Goal: Task Accomplishment & Management: Manage account settings

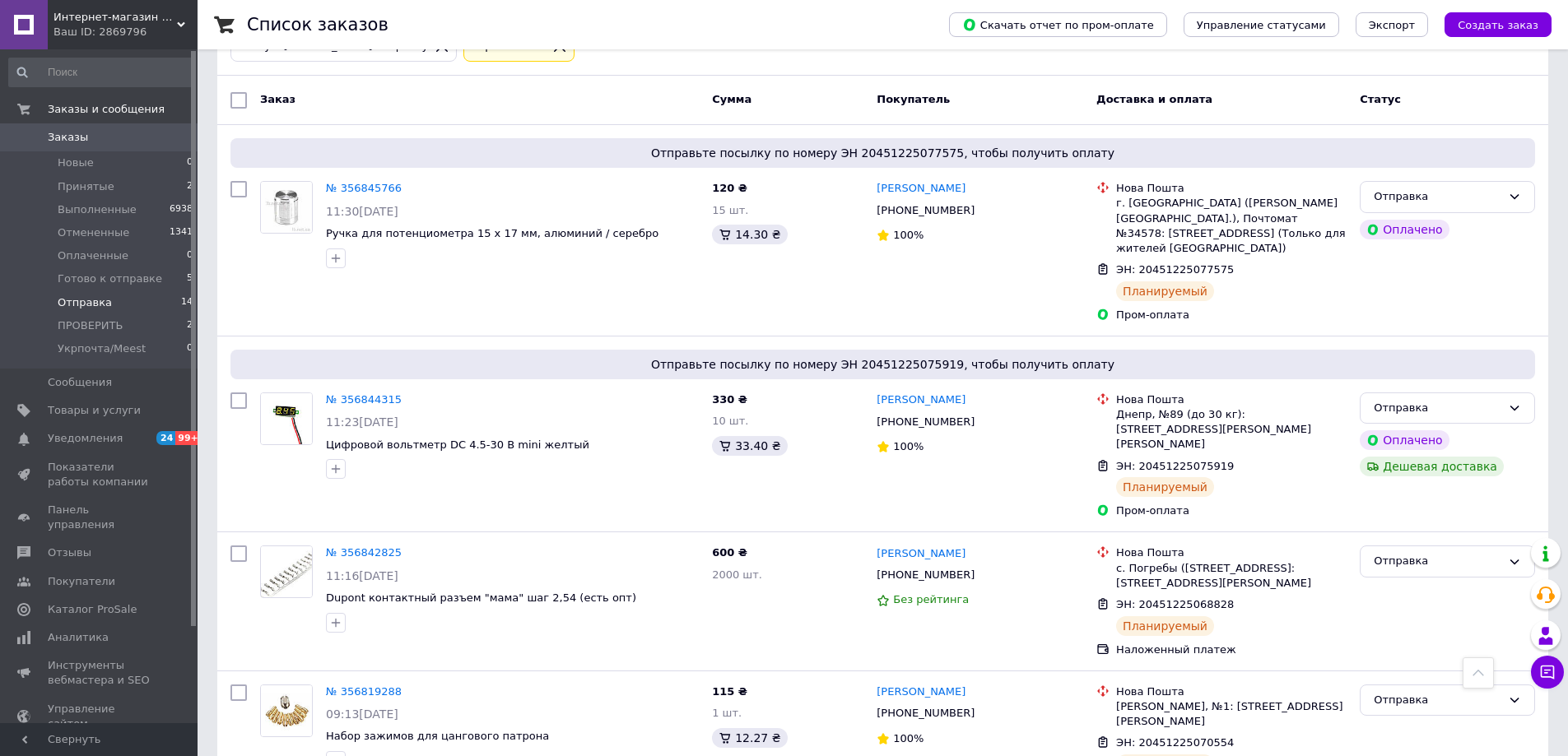
scroll to position [92, 0]
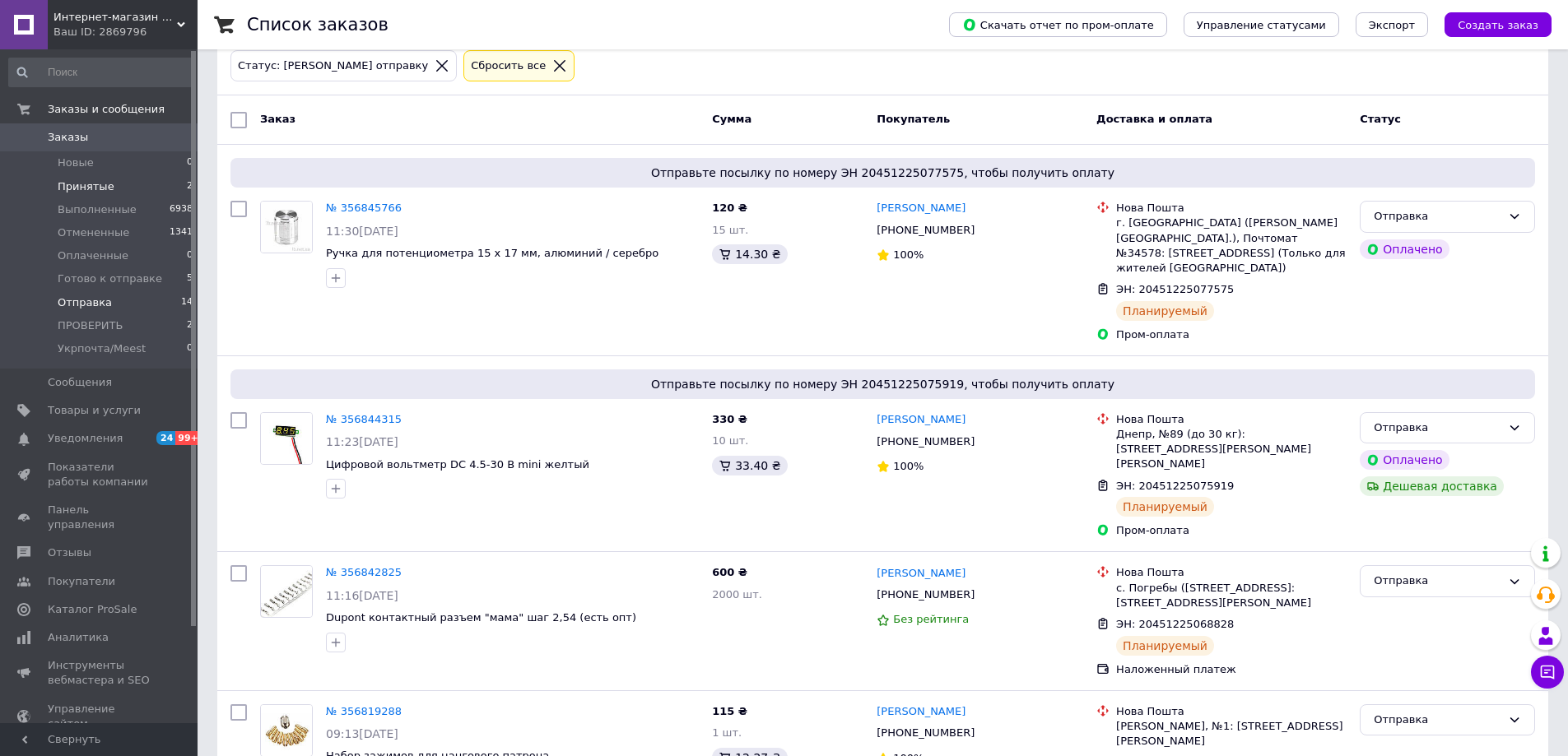
click at [91, 185] on span "Принятые" at bounding box center [86, 187] width 57 height 15
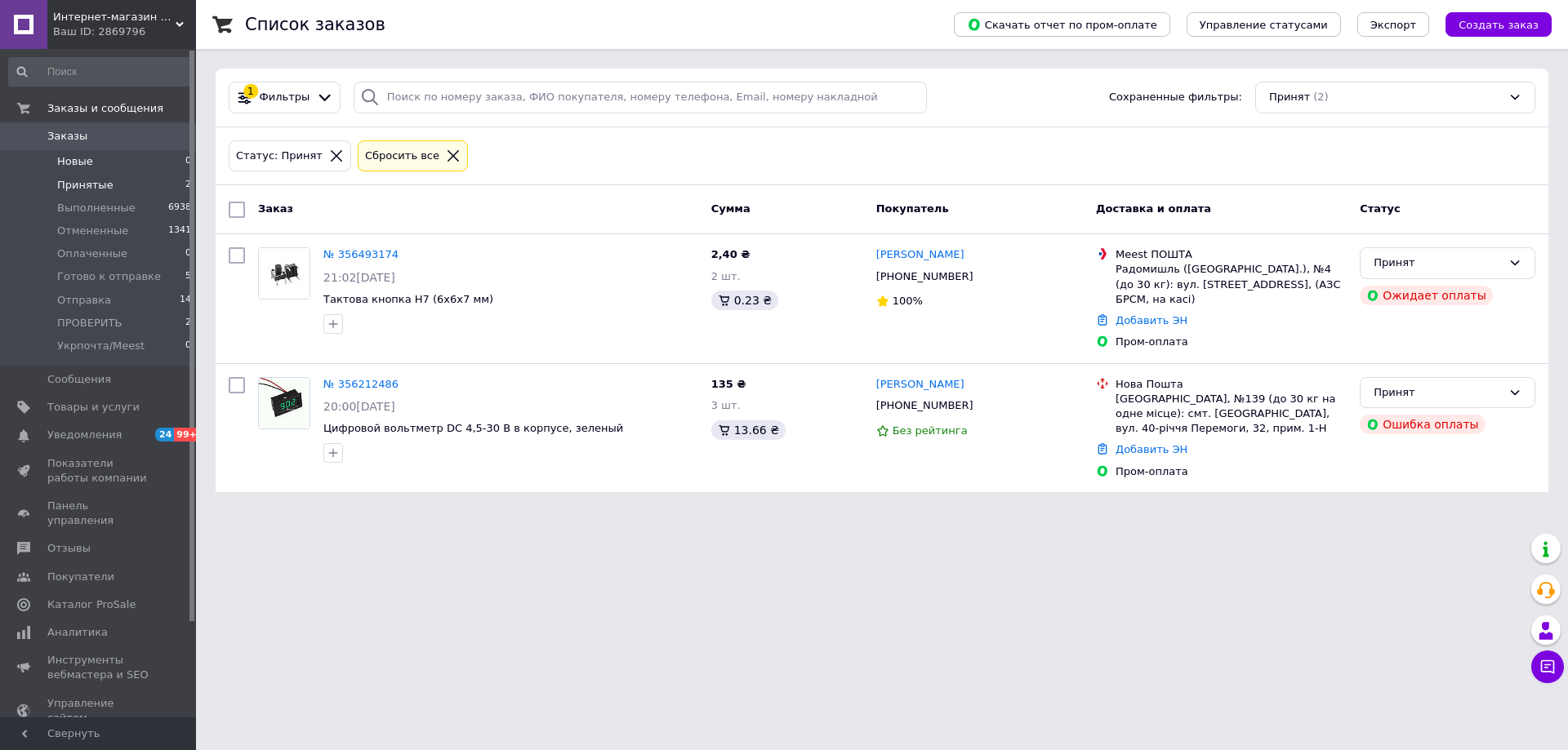
click at [124, 160] on li "Новые 0" at bounding box center [100, 161] width 201 height 23
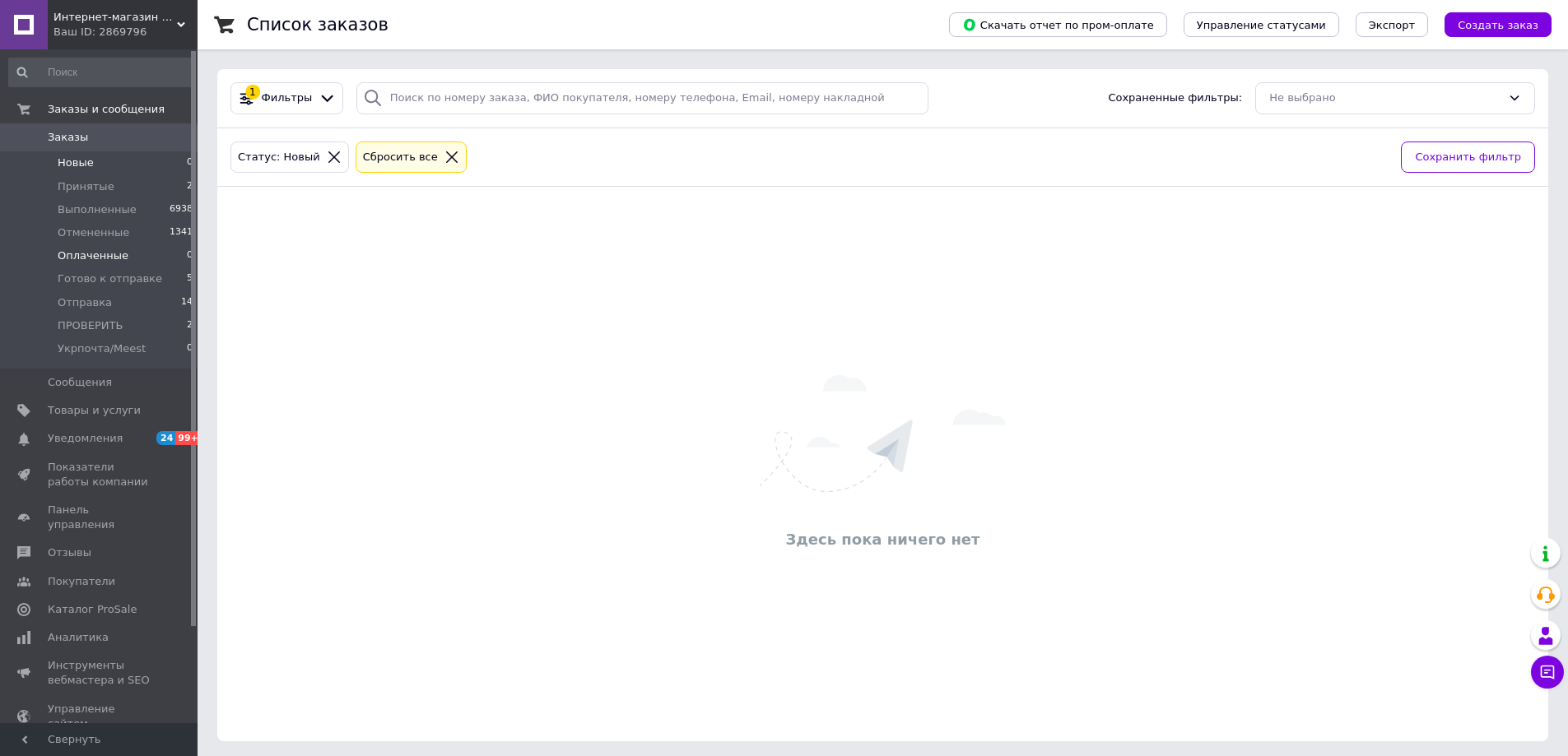
click at [116, 253] on span "Оплаченные" at bounding box center [93, 256] width 71 height 15
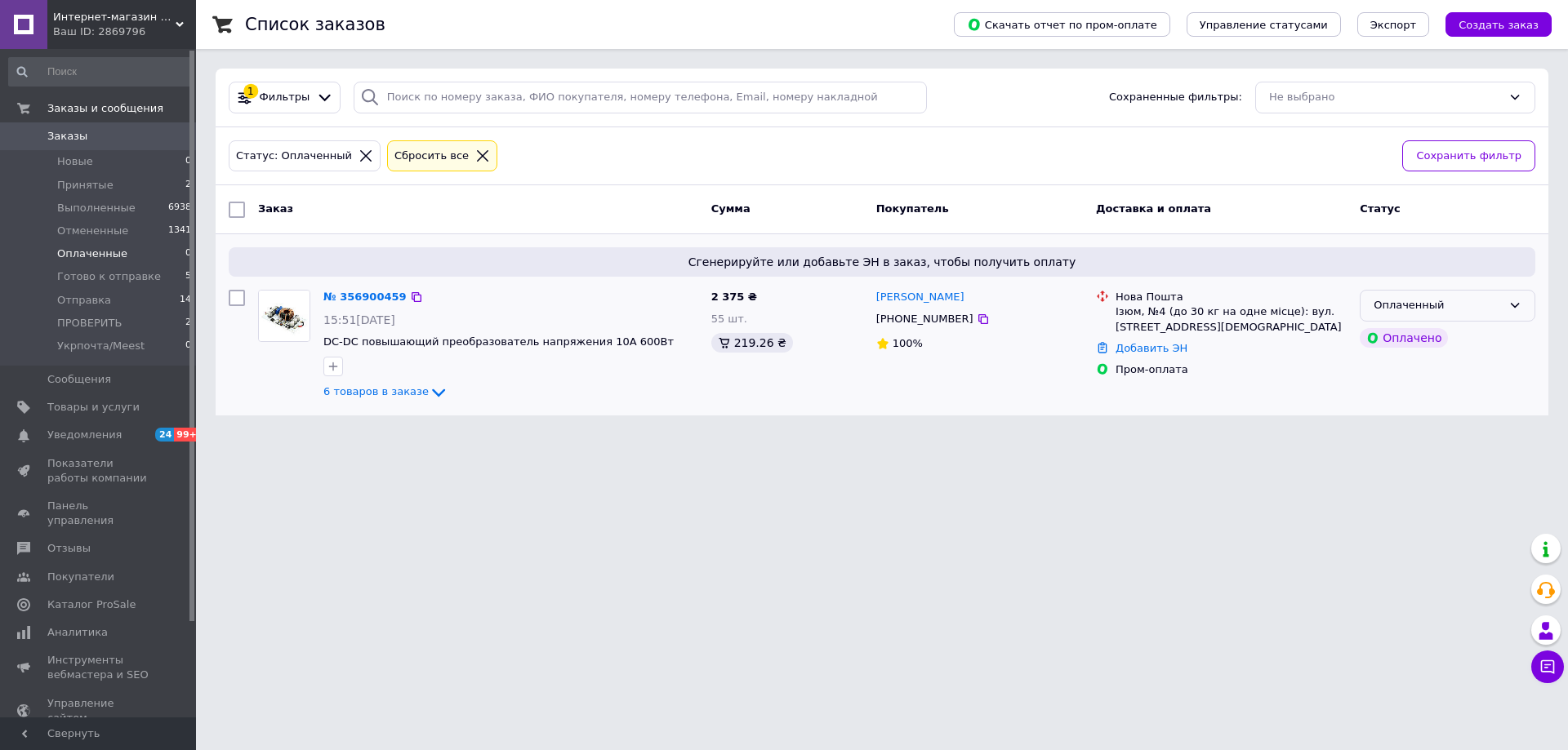
drag, startPoint x: 1466, startPoint y: 310, endPoint x: 1492, endPoint y: 317, distance: 26.9
click at [1471, 310] on div "Оплаченный" at bounding box center [1437, 305] width 128 height 17
click at [1418, 343] on li "Принят" at bounding box center [1447, 340] width 174 height 30
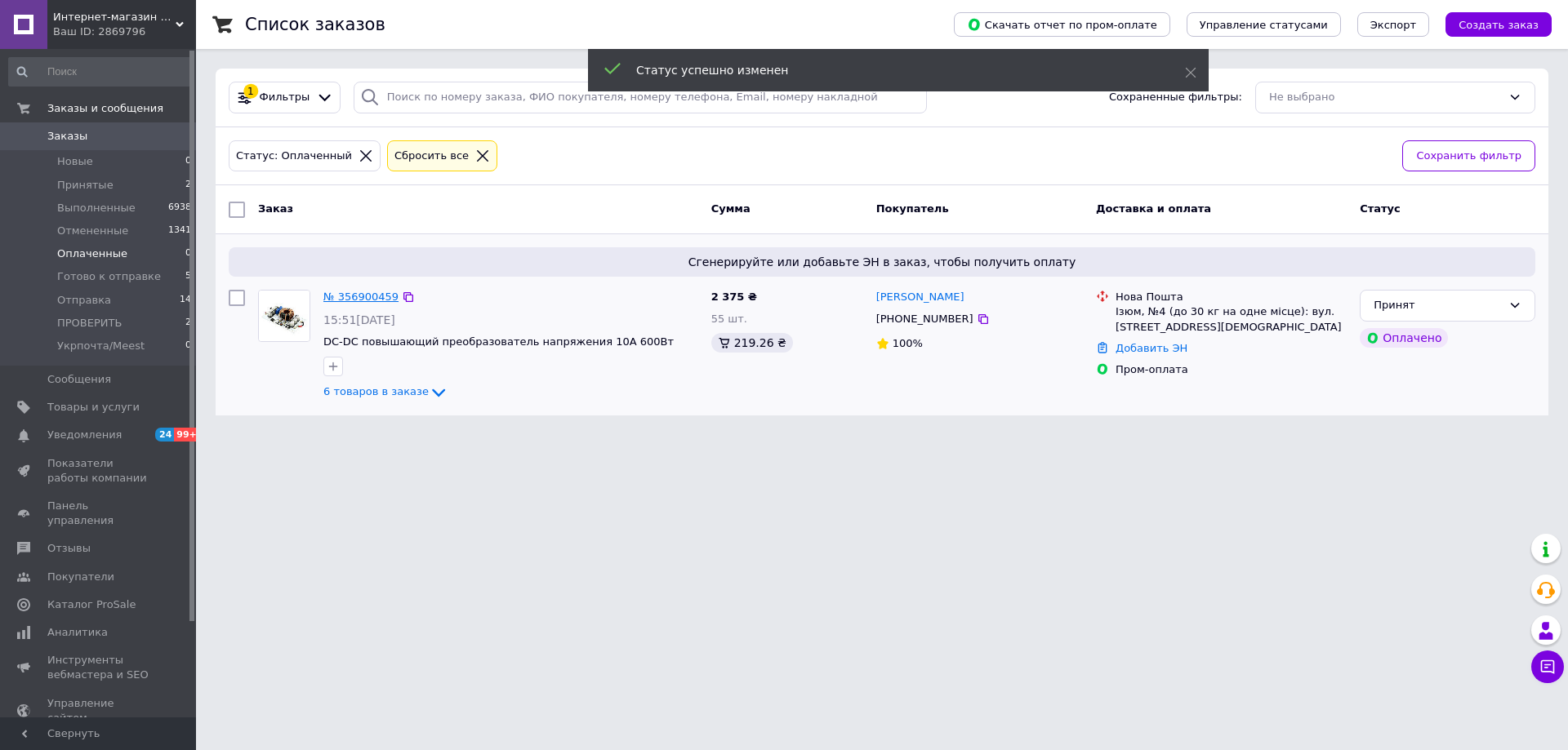
click at [364, 299] on link "№ 356900459" at bounding box center [361, 296] width 76 height 12
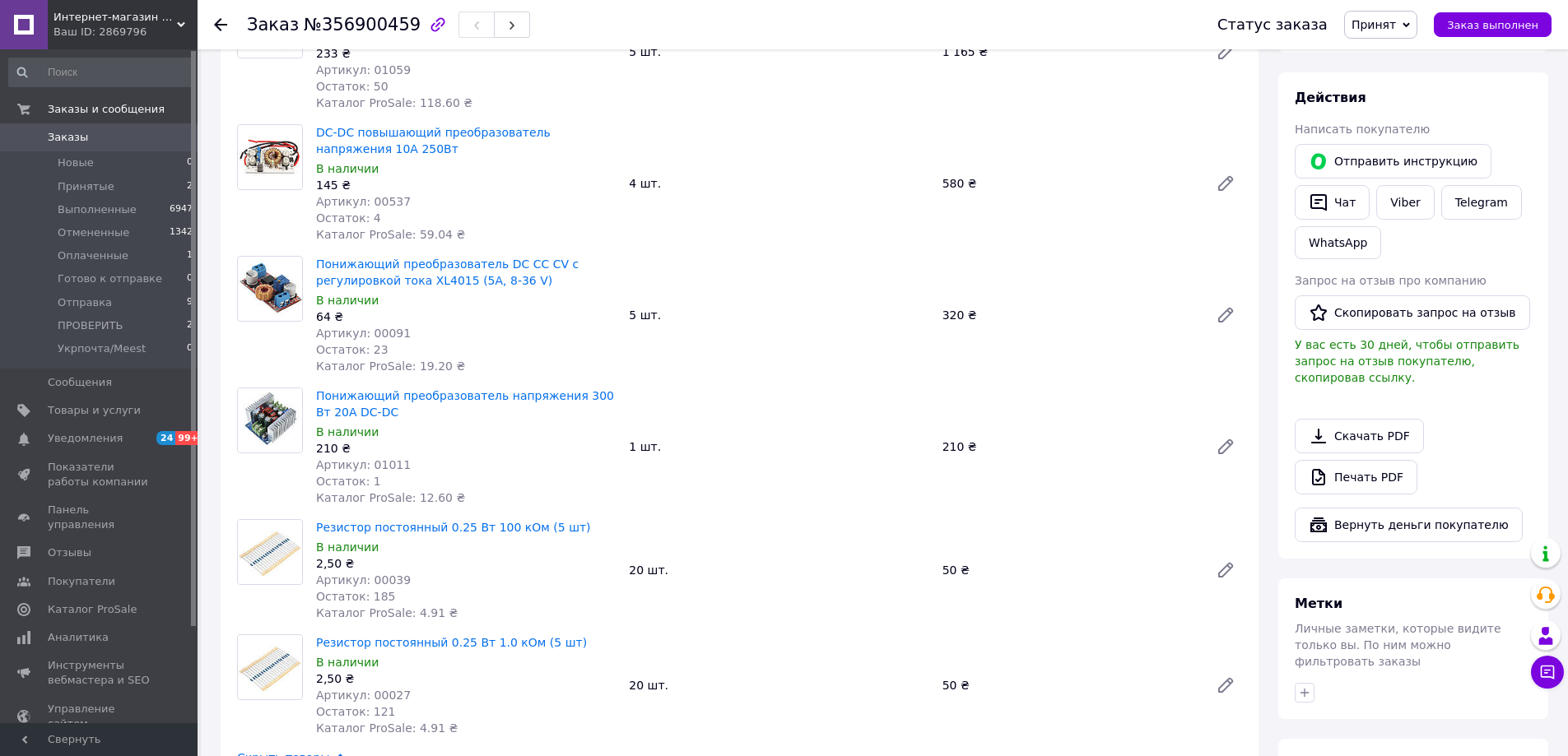
scroll to position [247, 0]
click at [26, 184] on li "Принятые 2" at bounding box center [101, 186] width 203 height 23
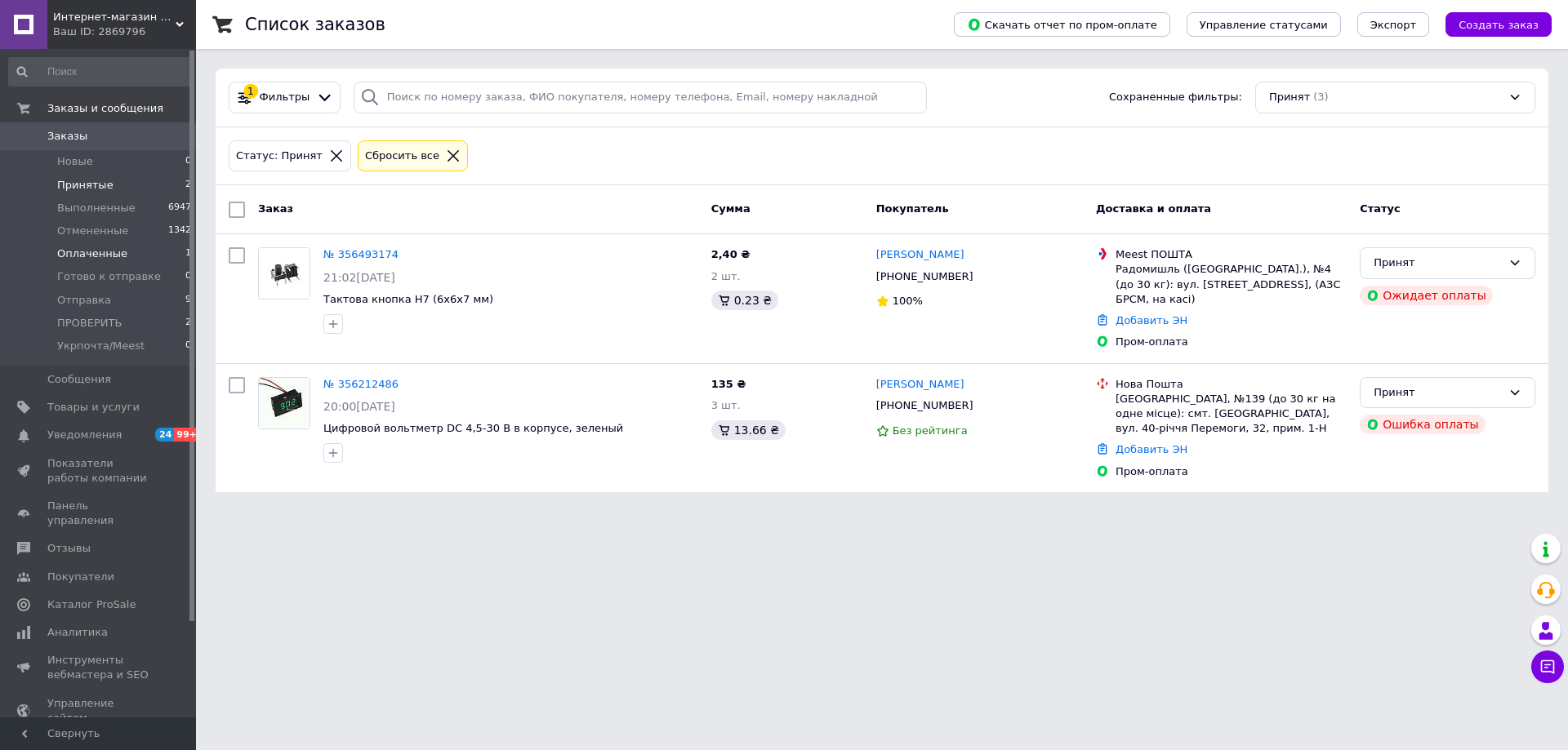
click at [97, 253] on span "Оплаченные" at bounding box center [92, 254] width 70 height 15
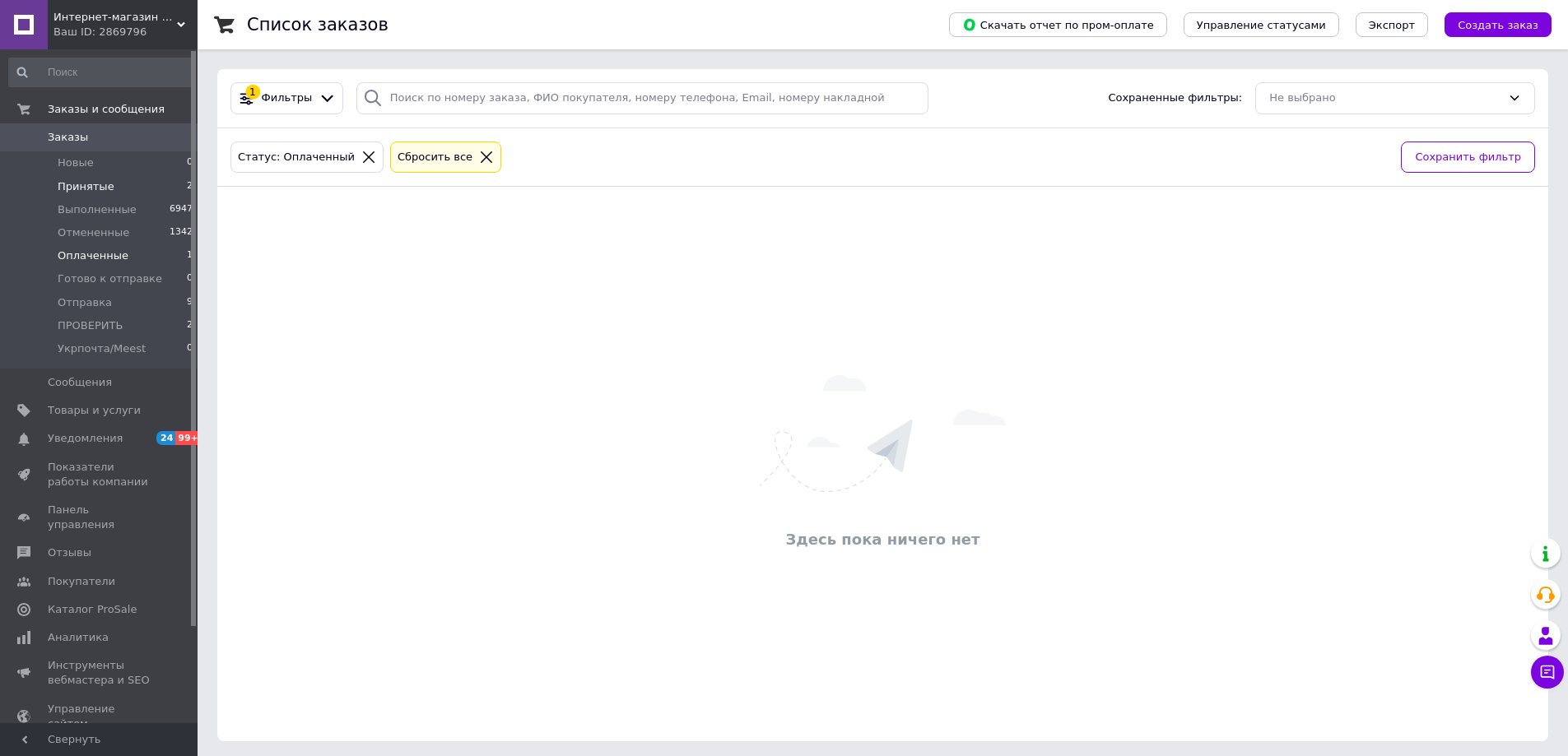
click at [109, 190] on li "Принятые 2" at bounding box center [101, 186] width 203 height 23
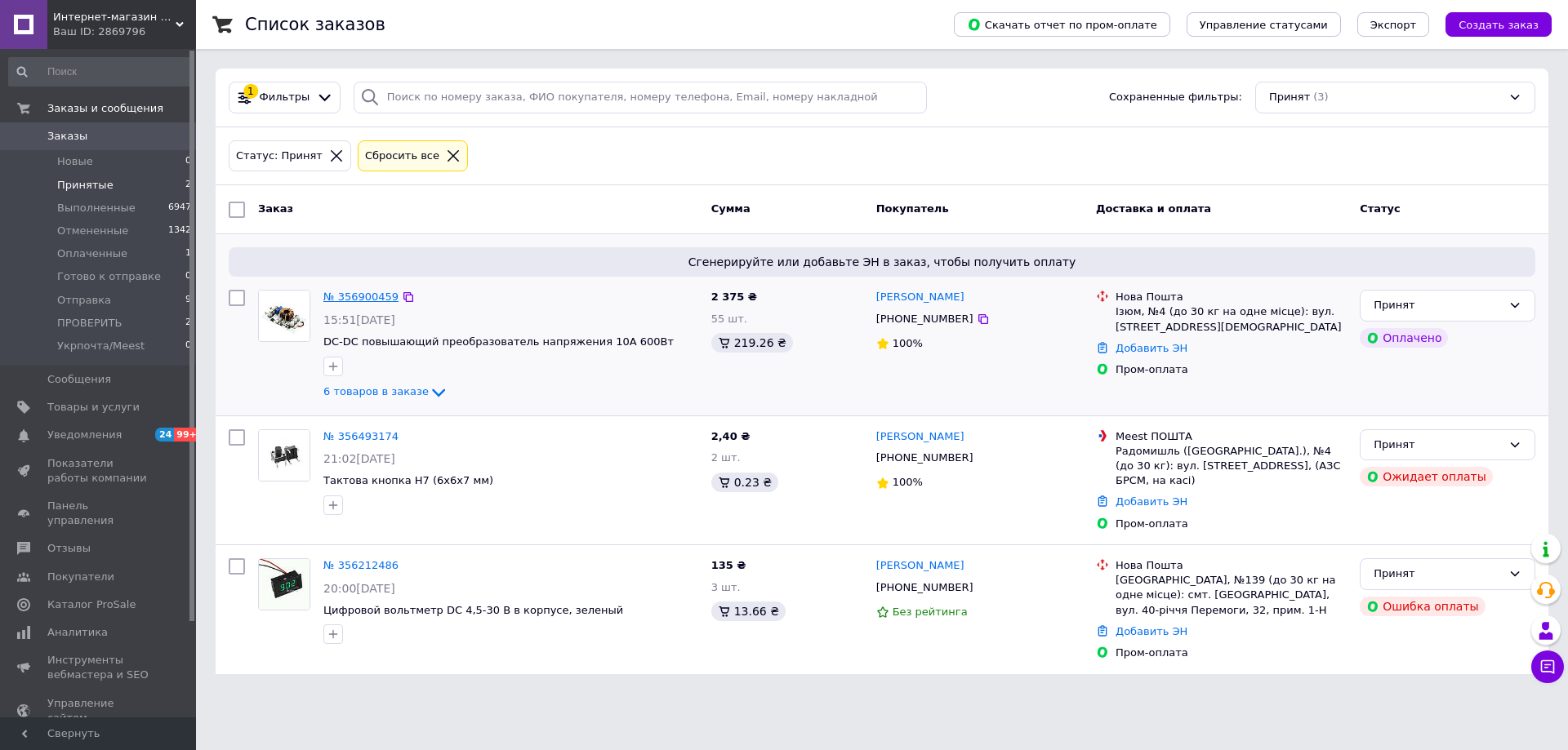
click at [372, 290] on link "№ 356900459" at bounding box center [361, 296] width 76 height 12
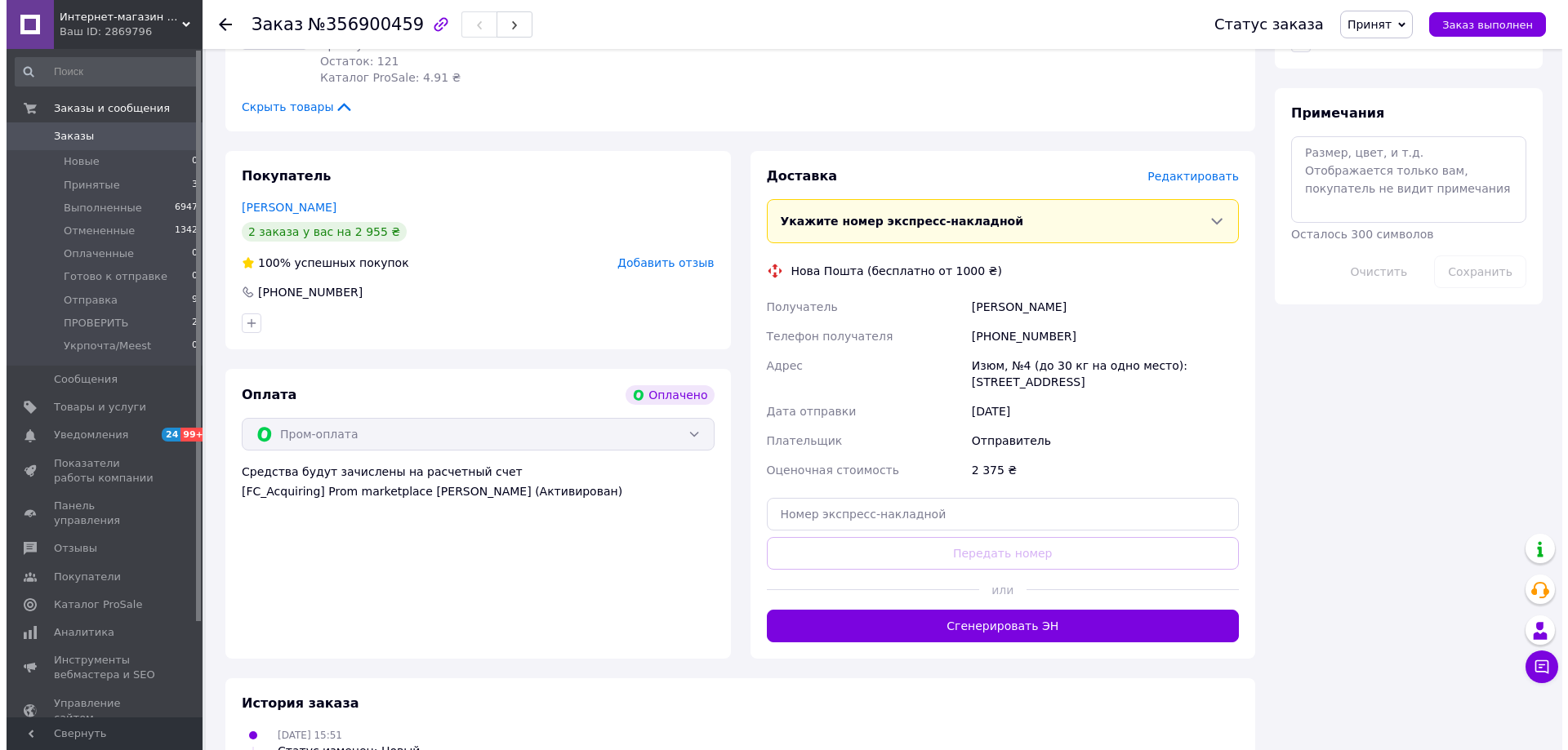
scroll to position [898, 0]
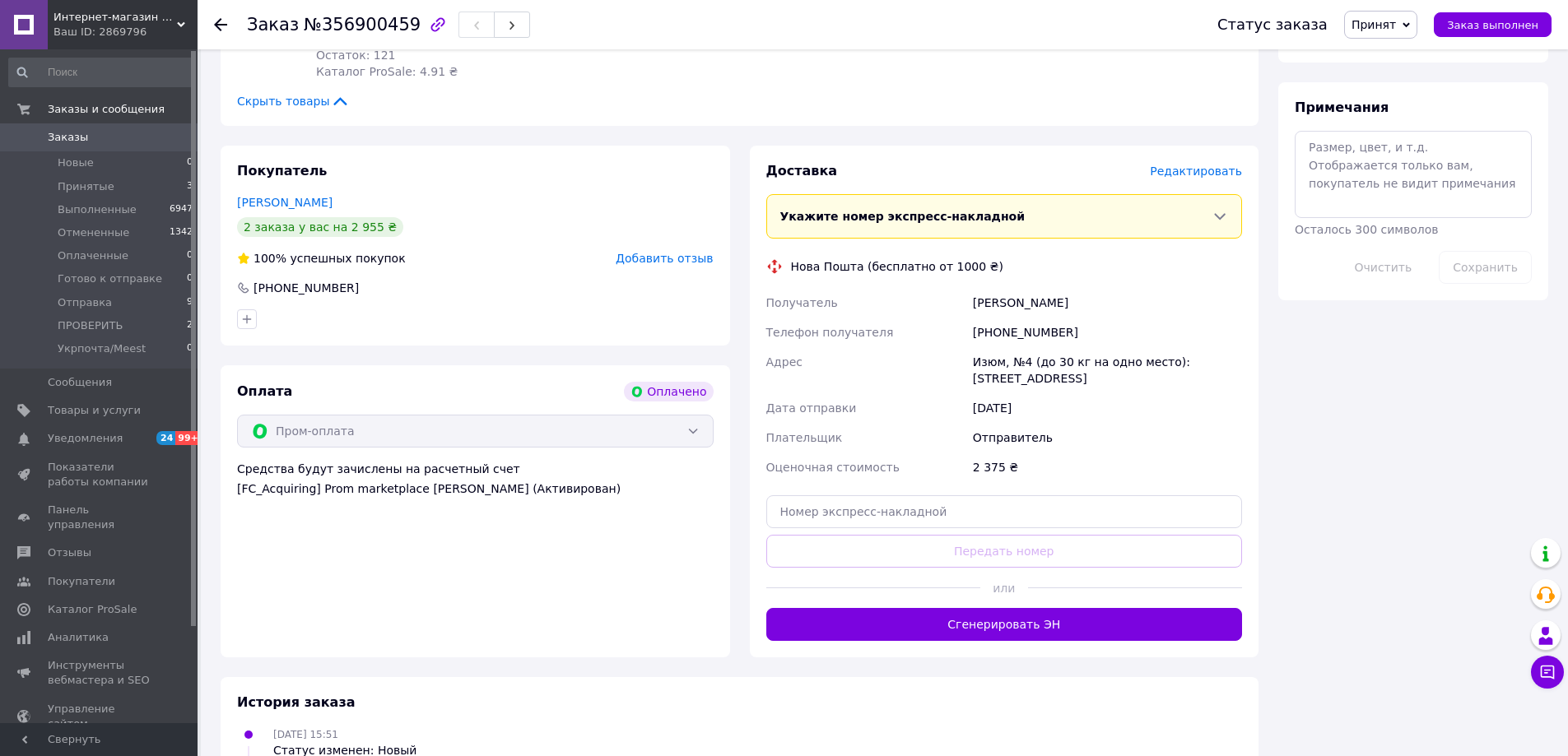
click at [1191, 167] on span "Редактировать" at bounding box center [1196, 171] width 92 height 13
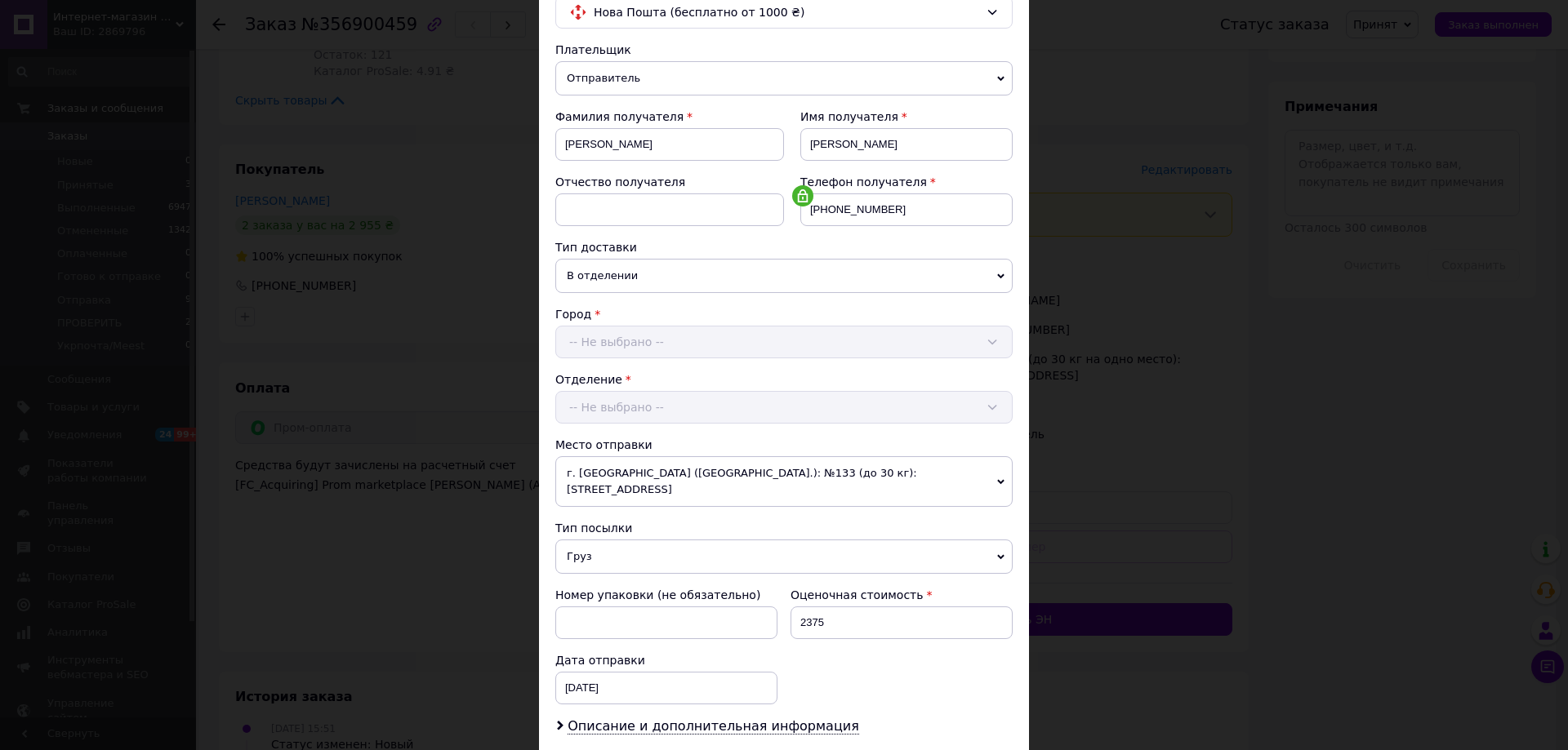
scroll to position [334, 0]
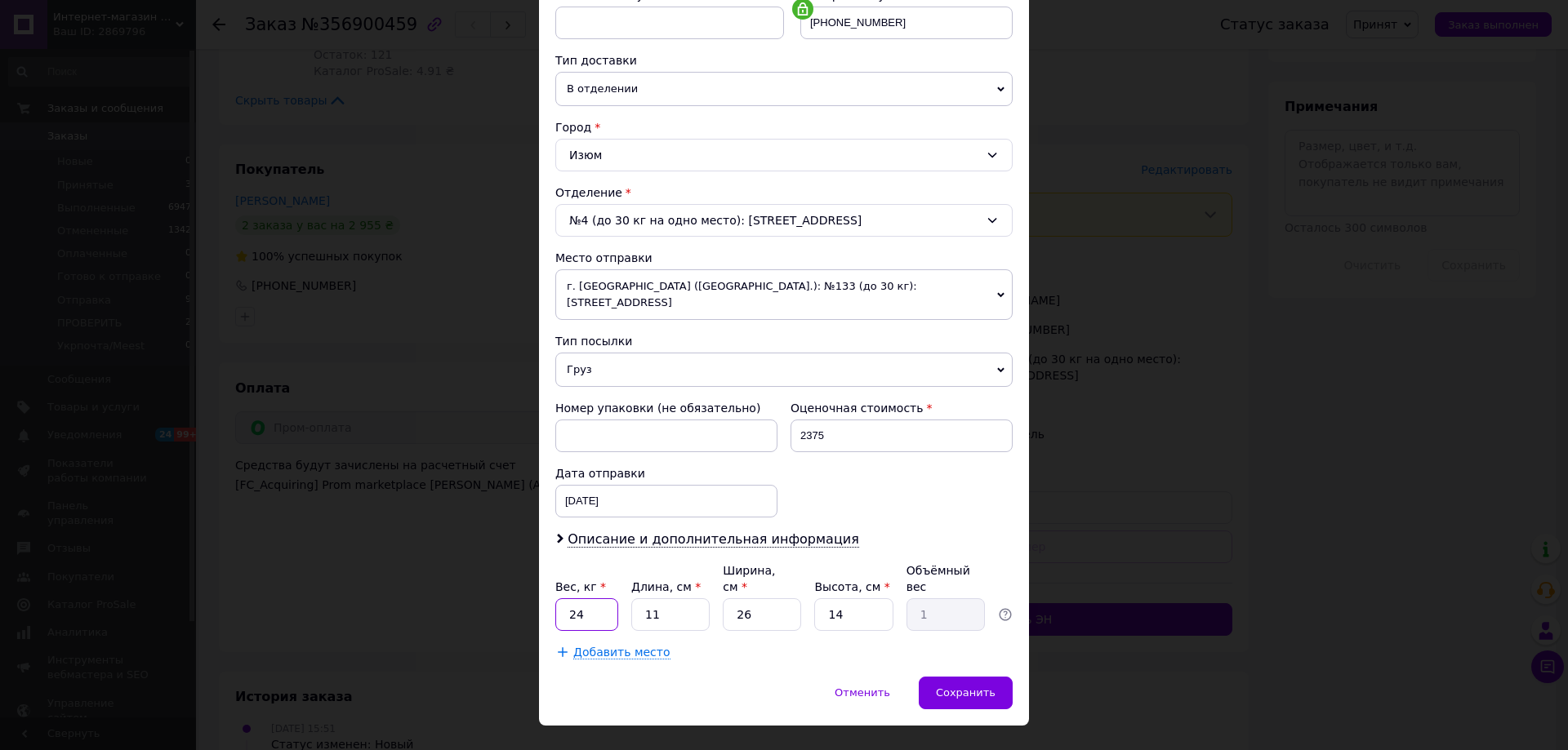
click at [597, 598] on input "24" at bounding box center [586, 614] width 63 height 33
type input "2"
type input "0.5"
click at [717, 581] on div "Вес, кг * 0.5 Длина, см * 11 Ширина, см * 26 Высота, см * 14 Объёмный вес 1" at bounding box center [784, 596] width 457 height 68
type input "1"
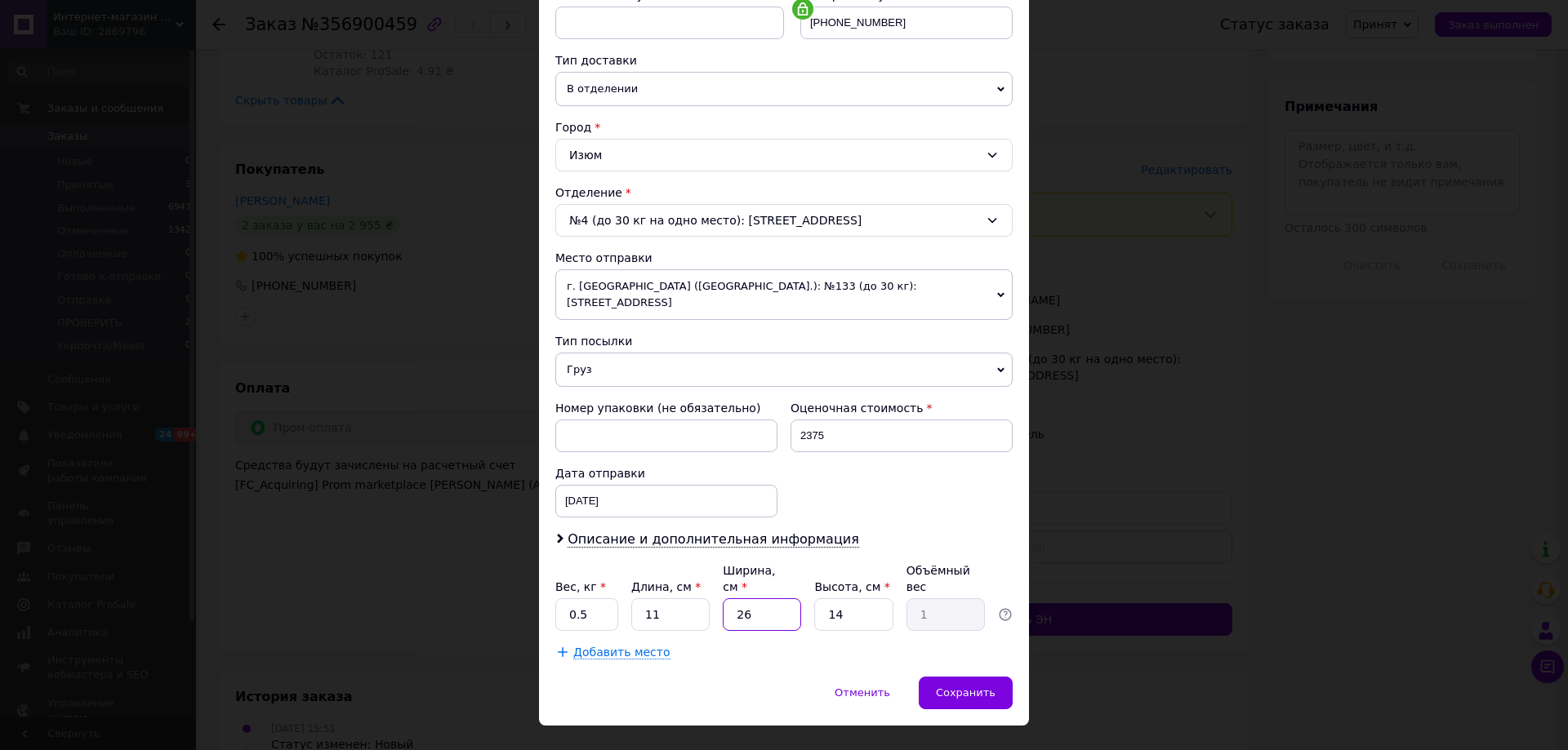
type input "0.1"
type input "15"
type input "0.58"
type input "15"
drag, startPoint x: 849, startPoint y: 582, endPoint x: 816, endPoint y: 572, distance: 34.5
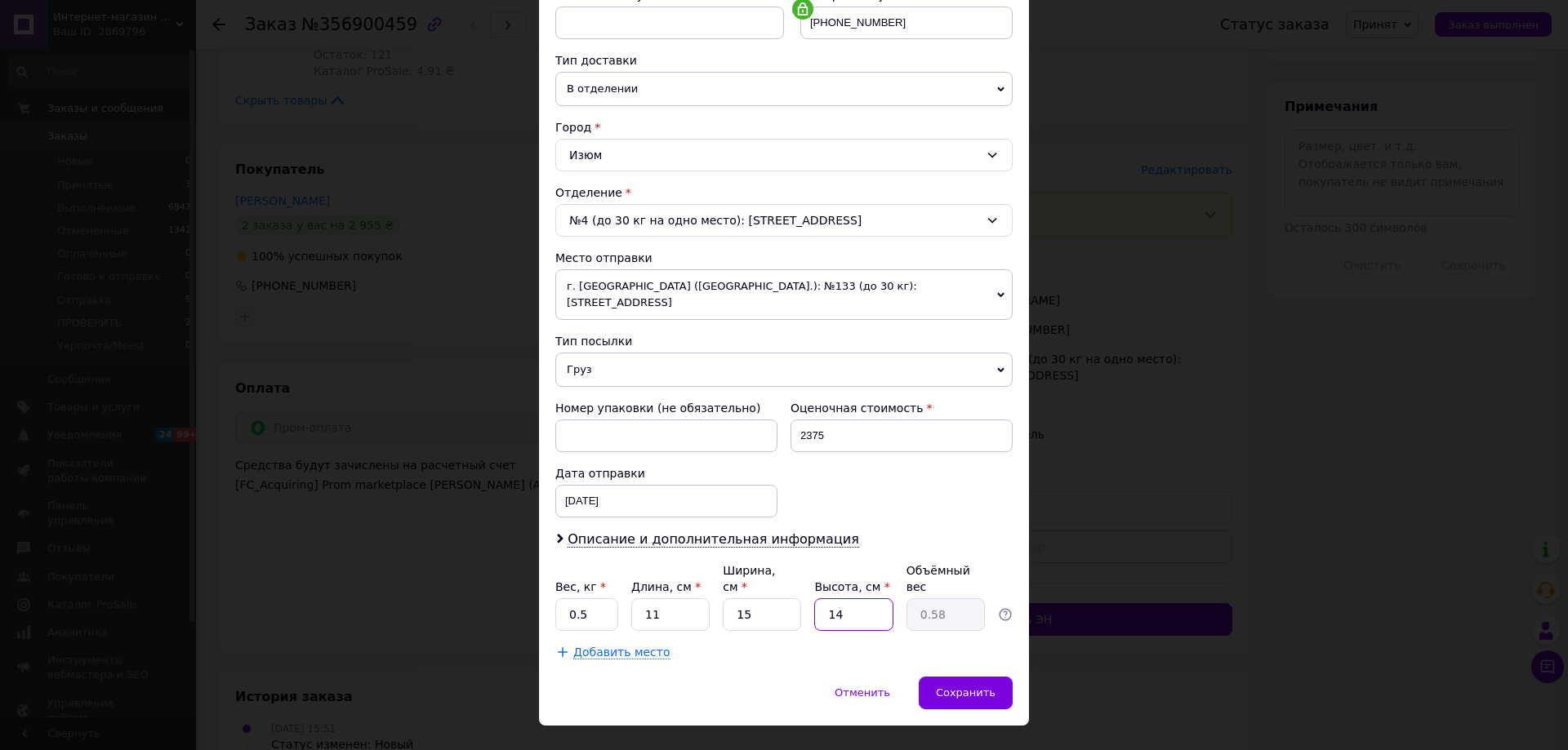
click at [816, 598] on input "14" at bounding box center [853, 614] width 78 height 33
type input "1"
type input "0.1"
type input "11"
type input "0.45"
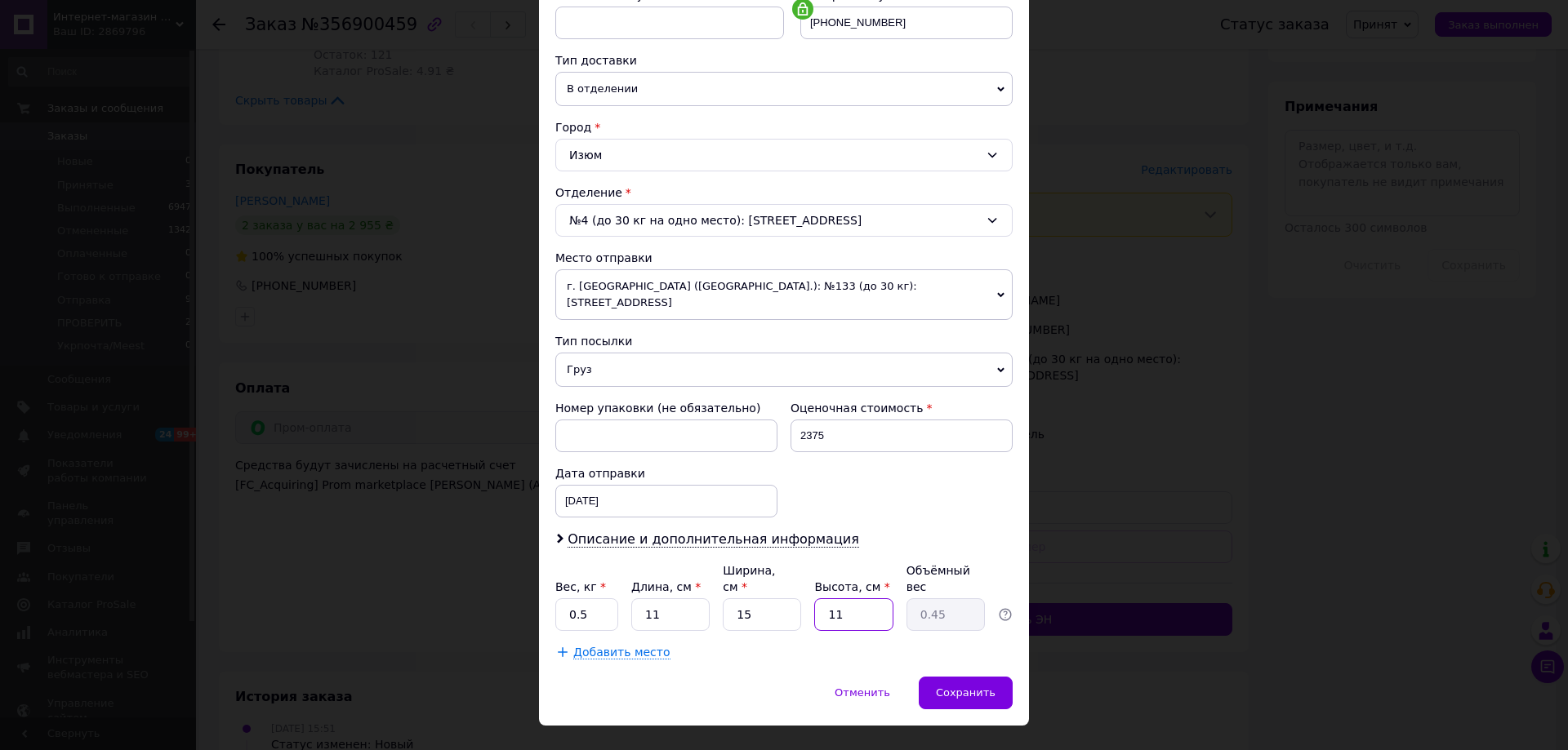
type input "11"
drag, startPoint x: 775, startPoint y: 584, endPoint x: 662, endPoint y: 590, distance: 113.2
click at [661, 590] on div "Вес, кг * 0.5 Длина, см * 11 Ширина, см * 15 Высота, см * 11 Объёмный вес 0.45" at bounding box center [784, 596] width 457 height 68
type input "1"
type input "0.1"
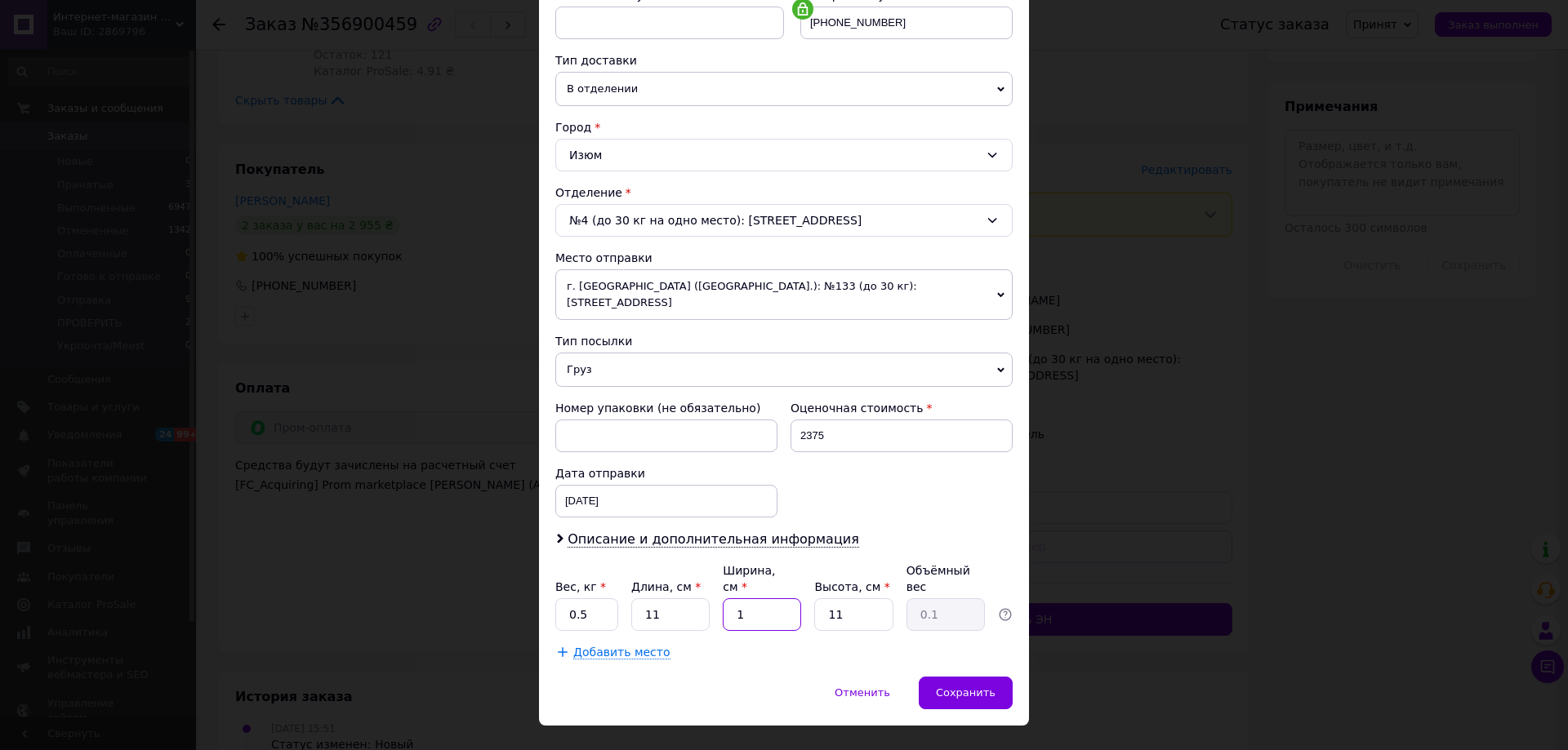
type input "16"
type input "0.48"
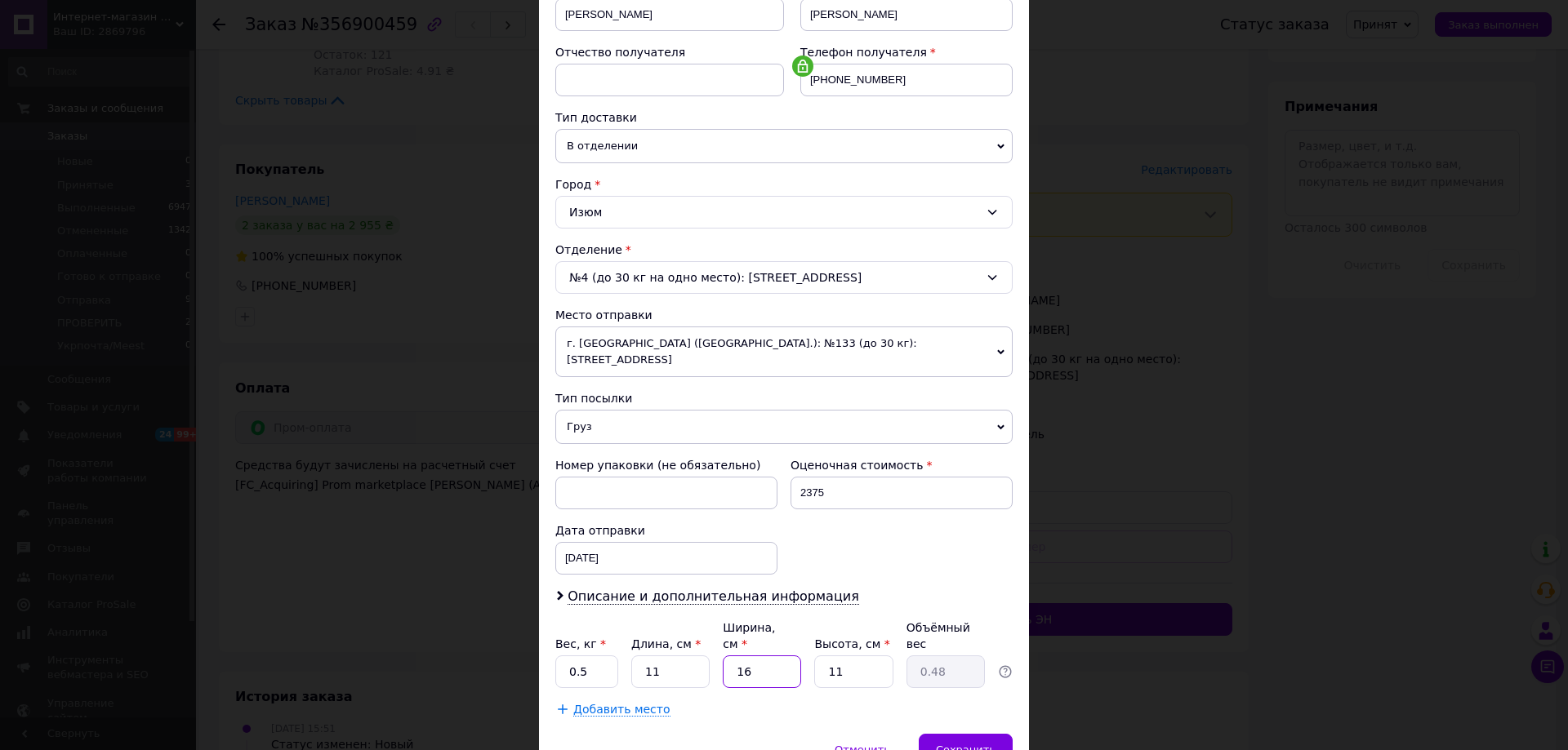
scroll to position [252, 0]
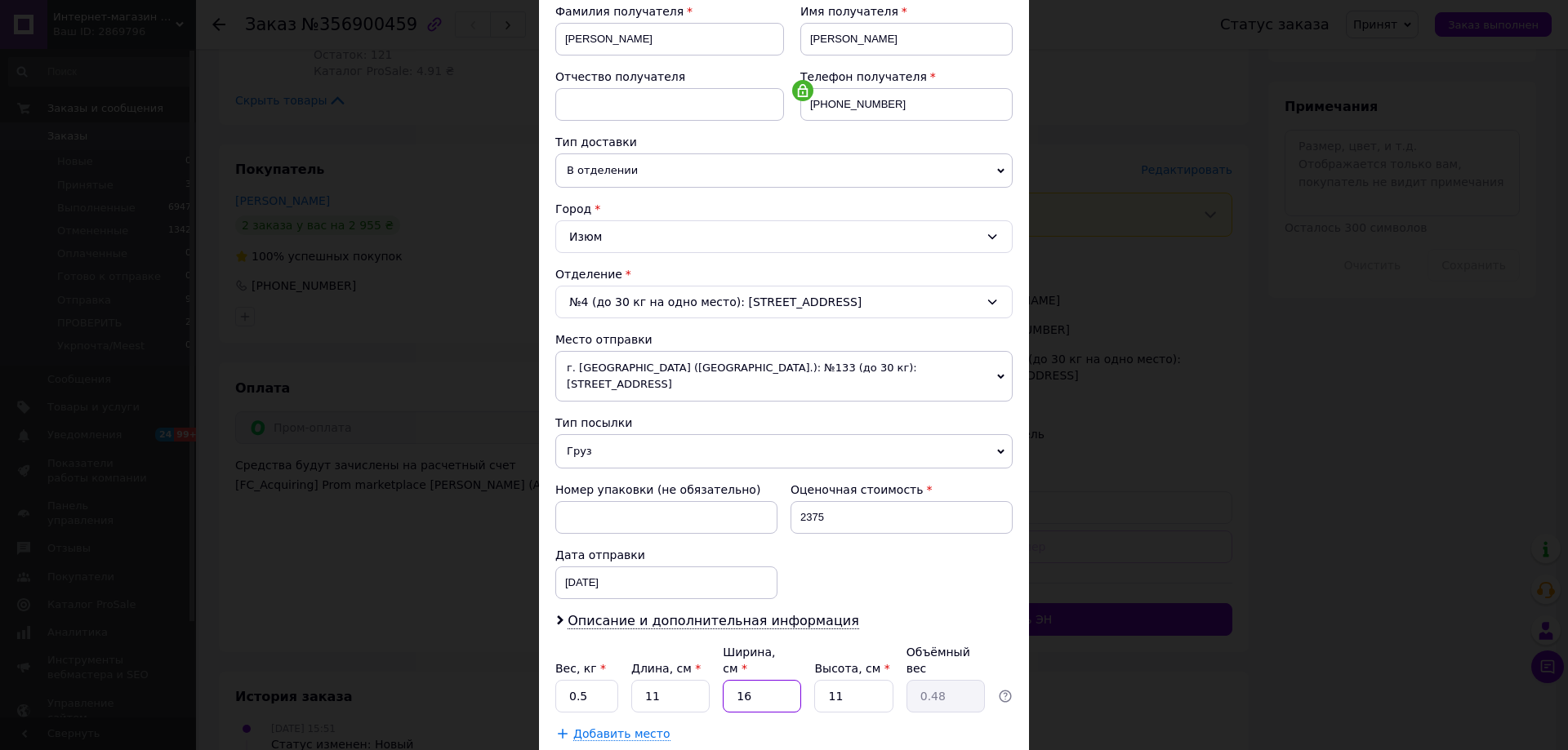
type input "16"
drag, startPoint x: 685, startPoint y: 667, endPoint x: 622, endPoint y: 664, distance: 63.1
click at [622, 664] on div "Вес, кг * 0.5 Длина, см * 11 Ширина, см * 16 Высота, см * 11 Объёмный вес 0.48" at bounding box center [784, 678] width 457 height 68
type input "1"
type input "0.1"
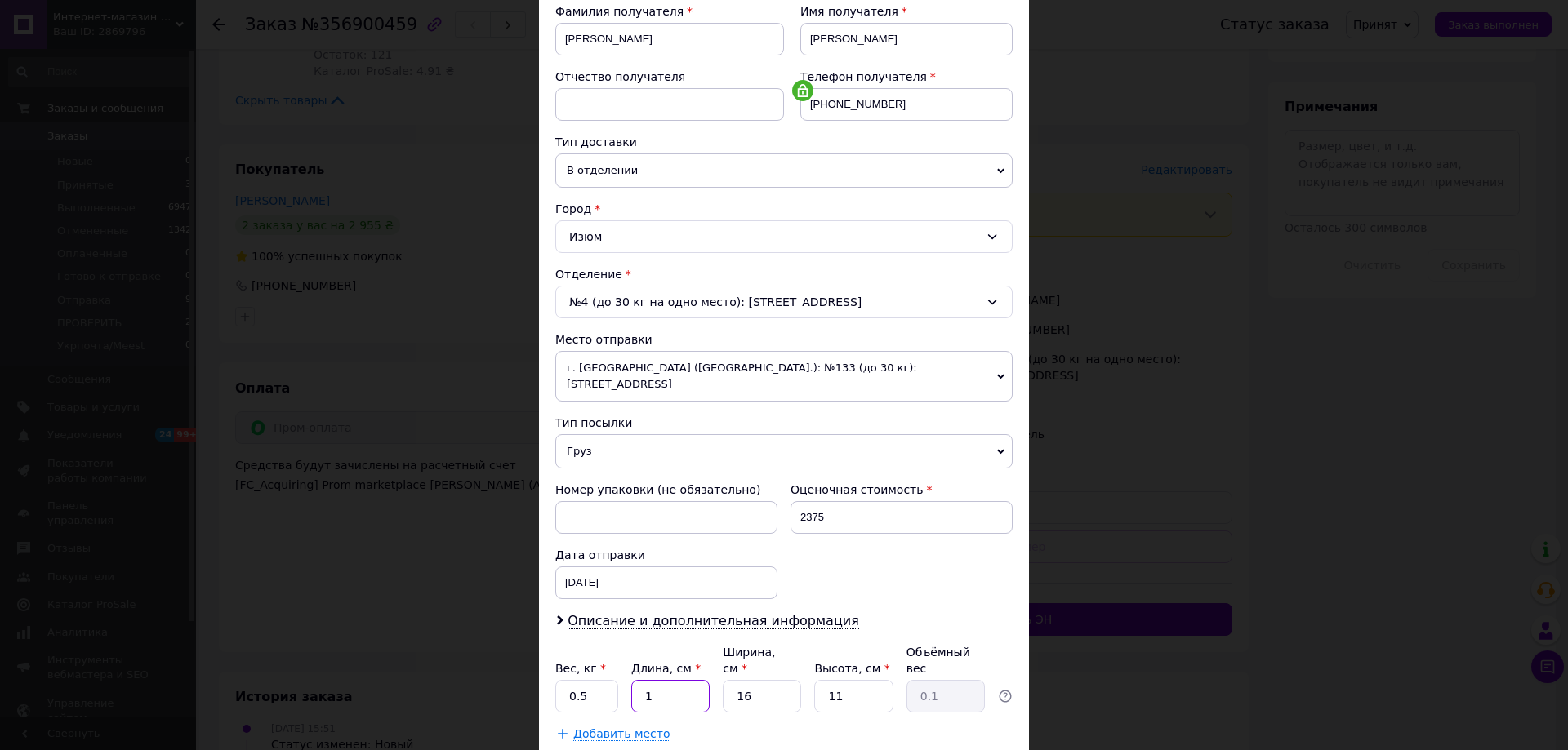
type input "14"
type input "0.62"
type input "14"
drag, startPoint x: 855, startPoint y: 654, endPoint x: 814, endPoint y: 659, distance: 41.3
click at [819, 680] on input "11" at bounding box center [853, 696] width 78 height 33
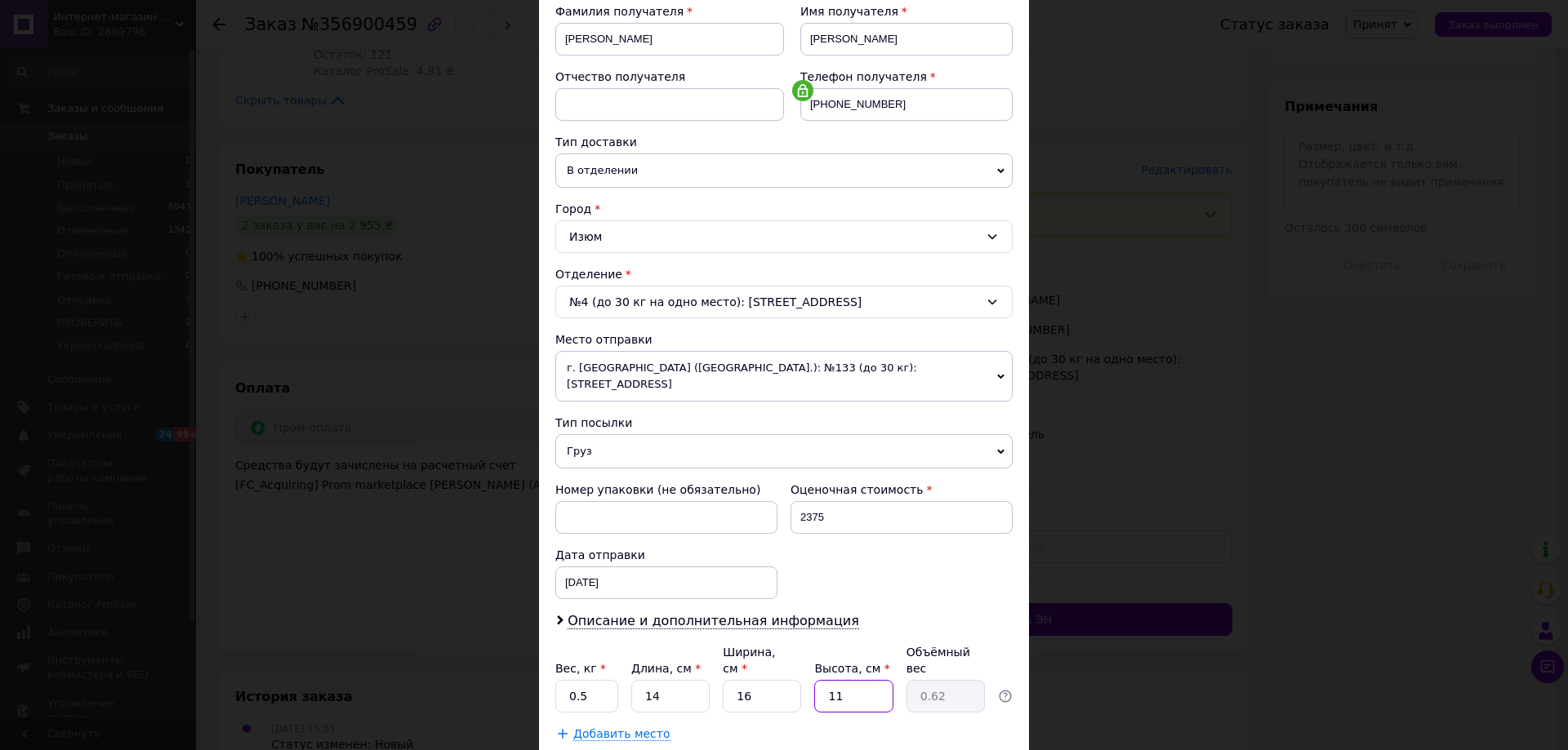
type input "8"
type input "0.45"
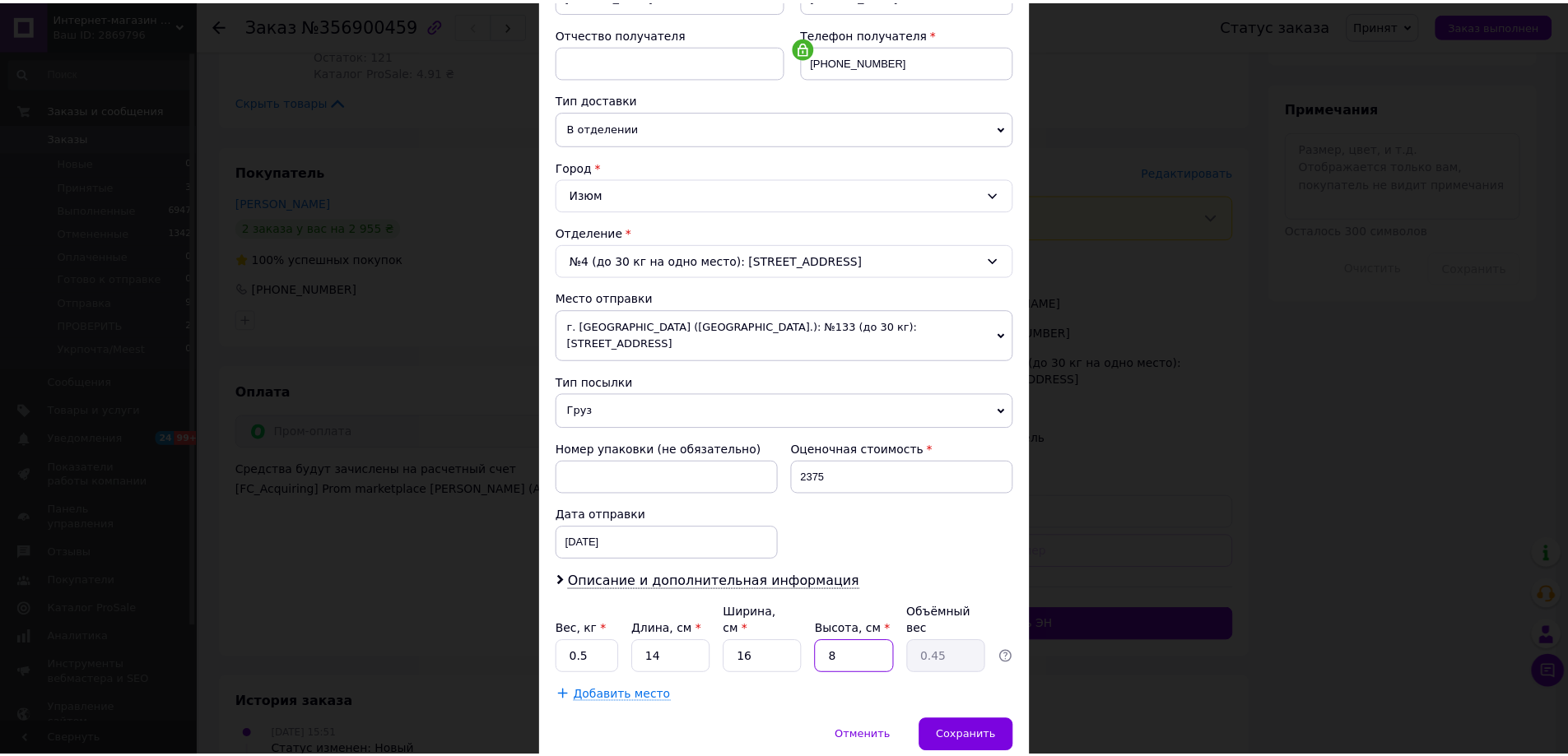
scroll to position [337, 0]
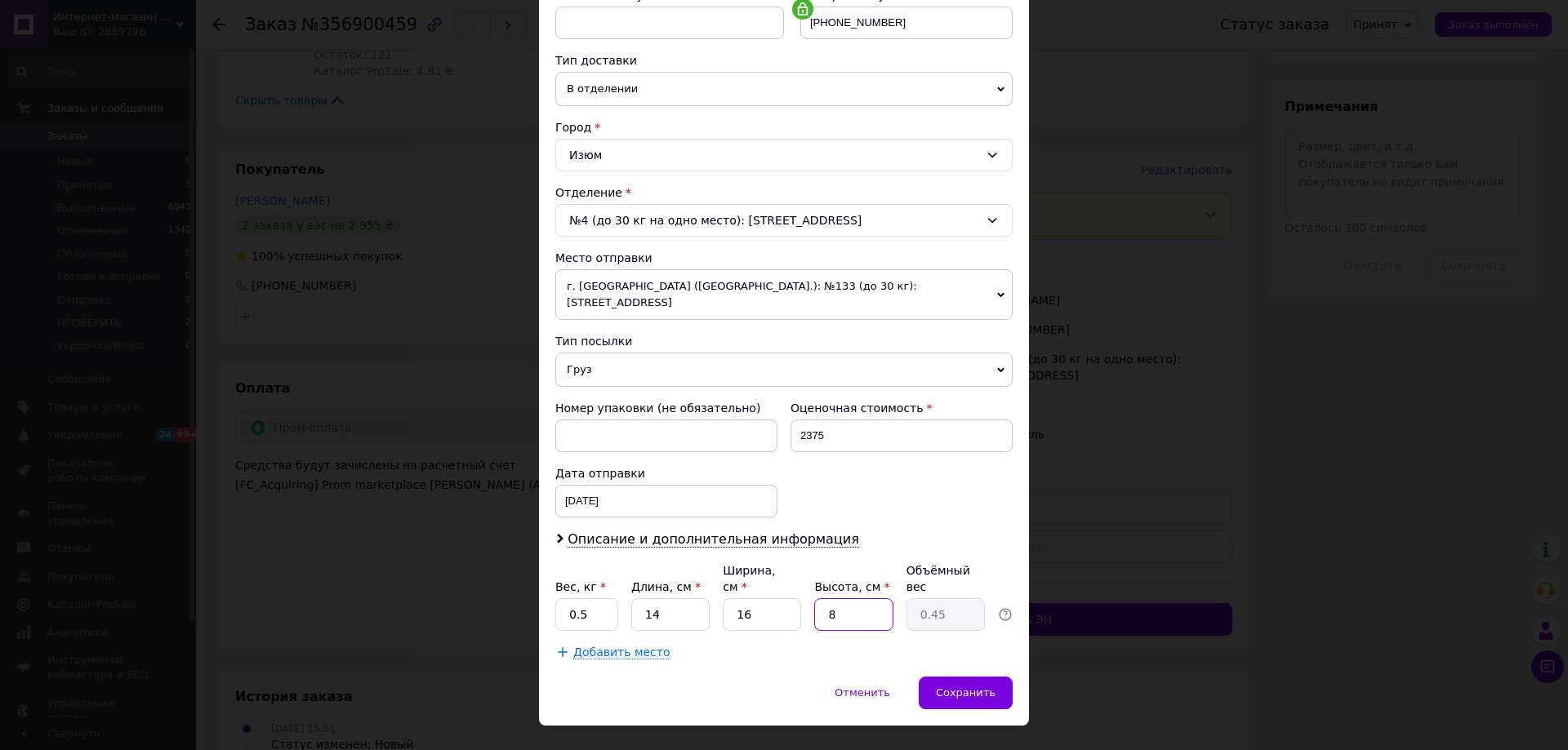
drag, startPoint x: 850, startPoint y: 589, endPoint x: 820, endPoint y: 588, distance: 30.0
click at [820, 598] on input "8" at bounding box center [853, 614] width 78 height 33
type input "9"
type input "0.5"
type input "9"
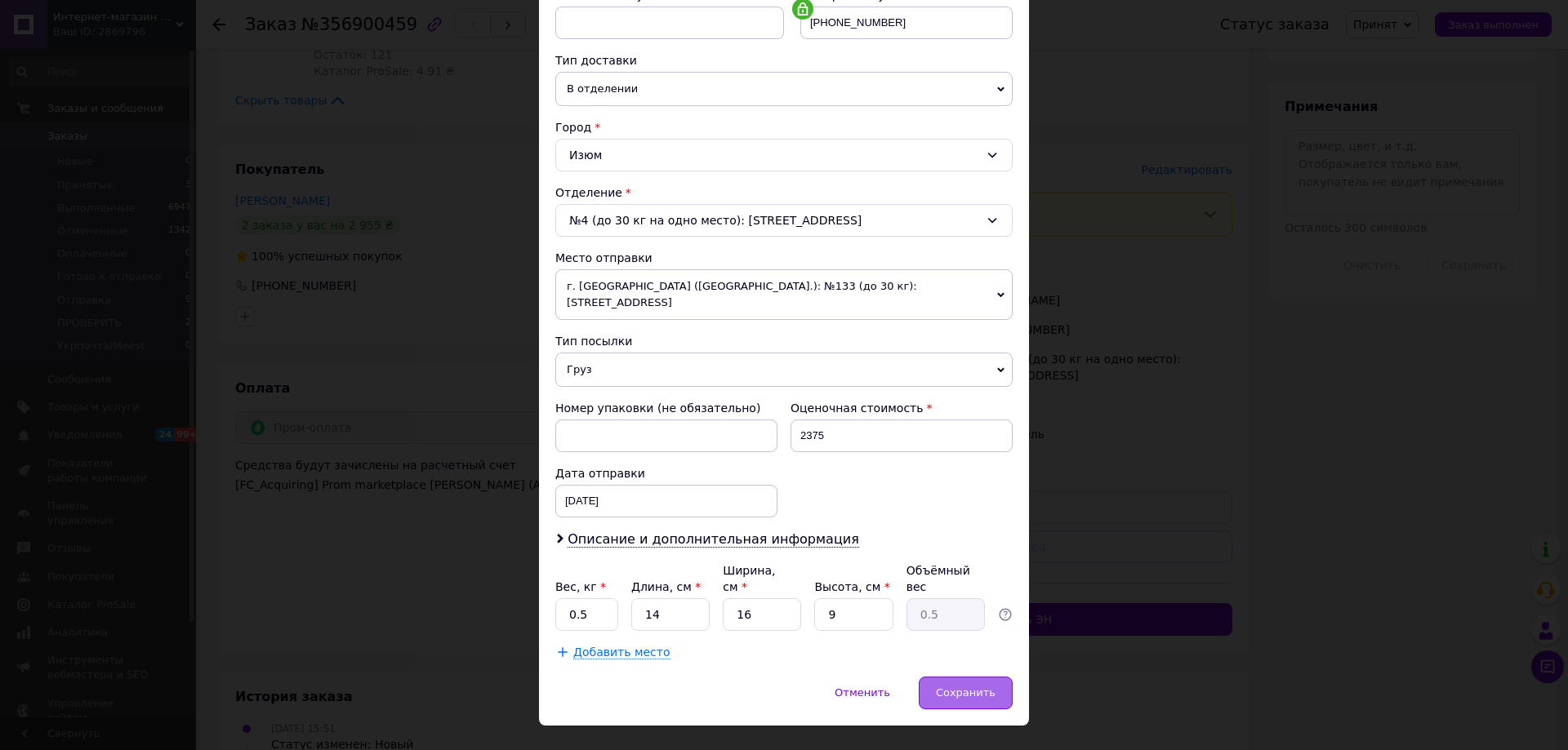
click at [976, 686] on span "Сохранить" at bounding box center [965, 692] width 59 height 12
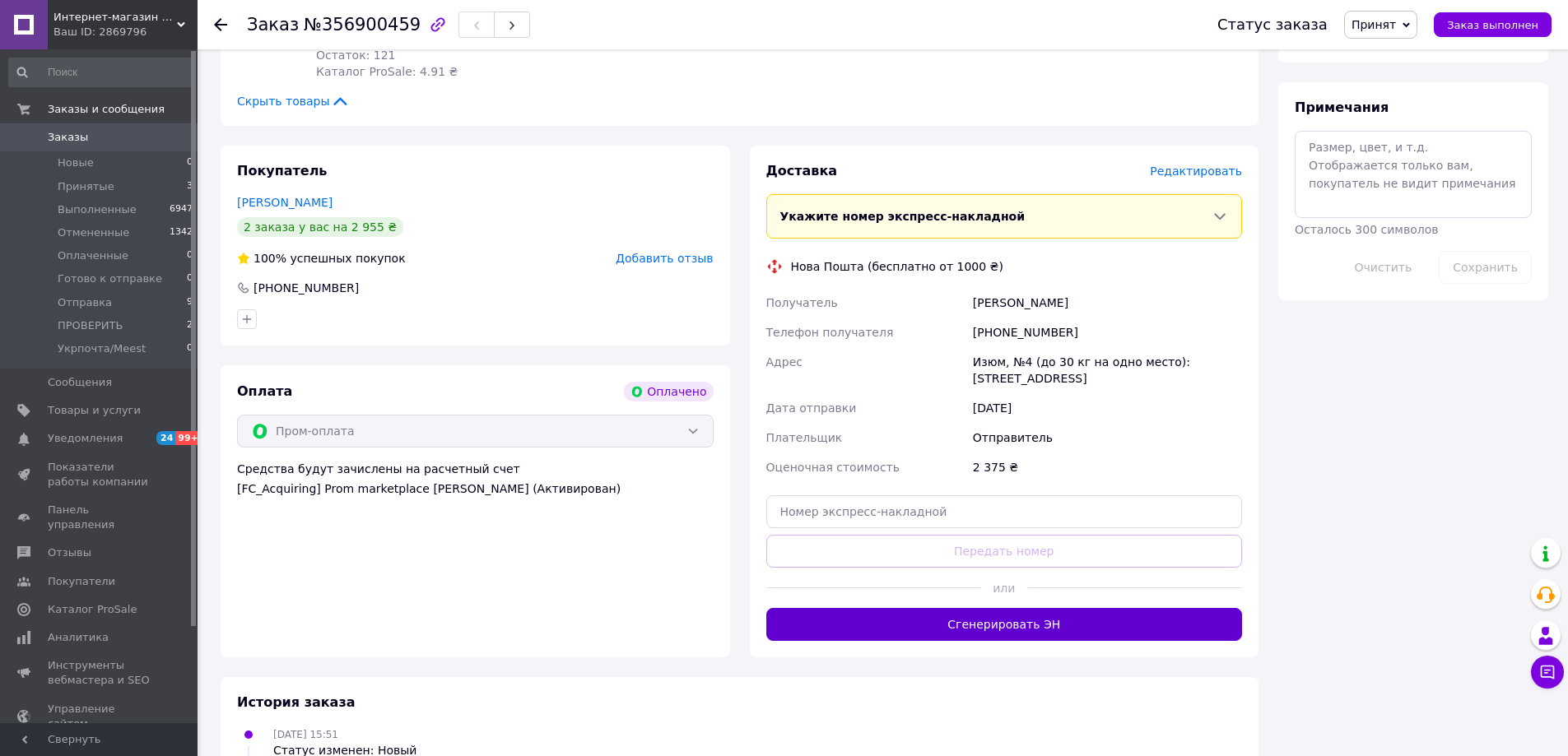
click at [1001, 636] on button "Сгенерировать ЭН" at bounding box center [1004, 625] width 476 height 33
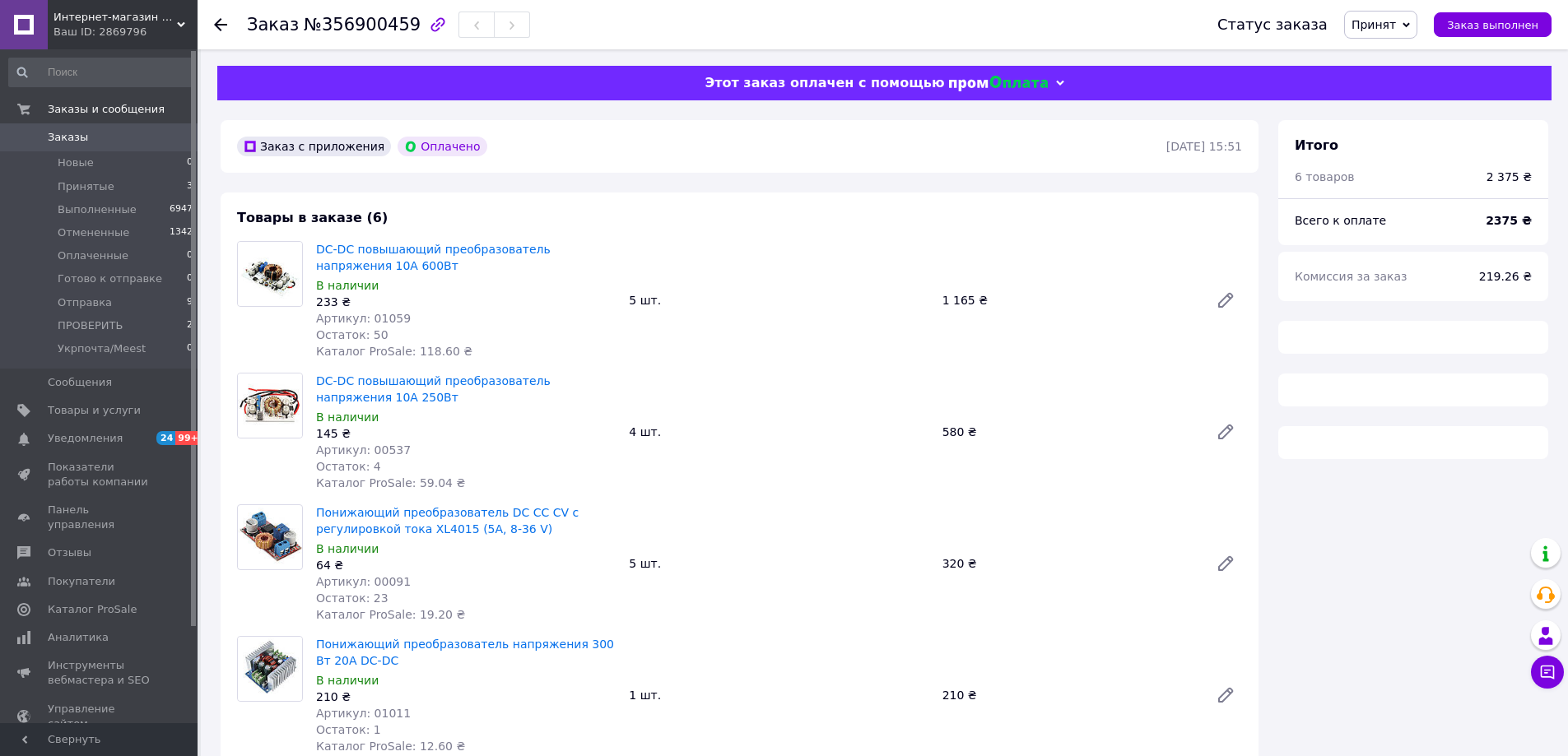
scroll to position [706, 0]
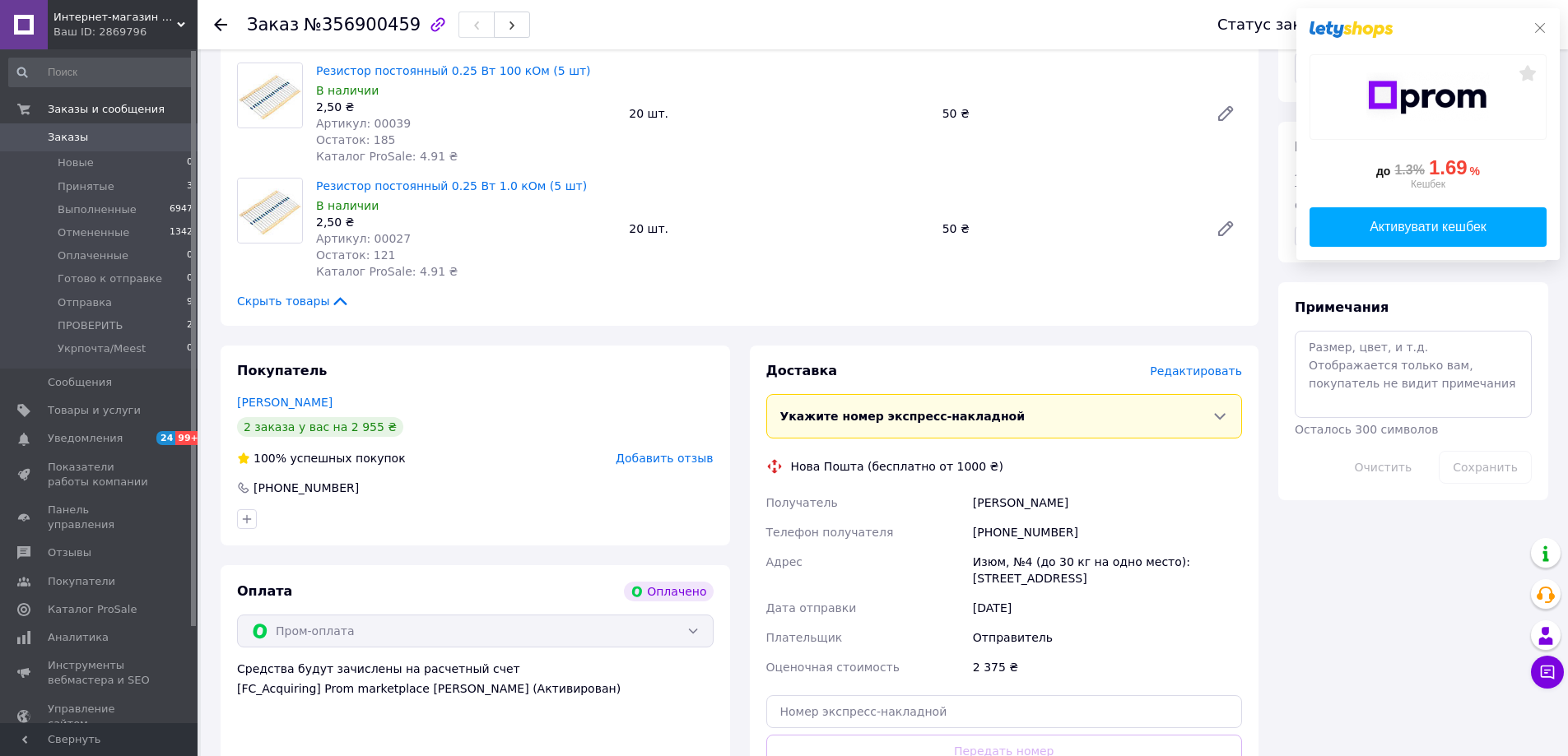
click at [1538, 29] on icon at bounding box center [1540, 28] width 13 height 13
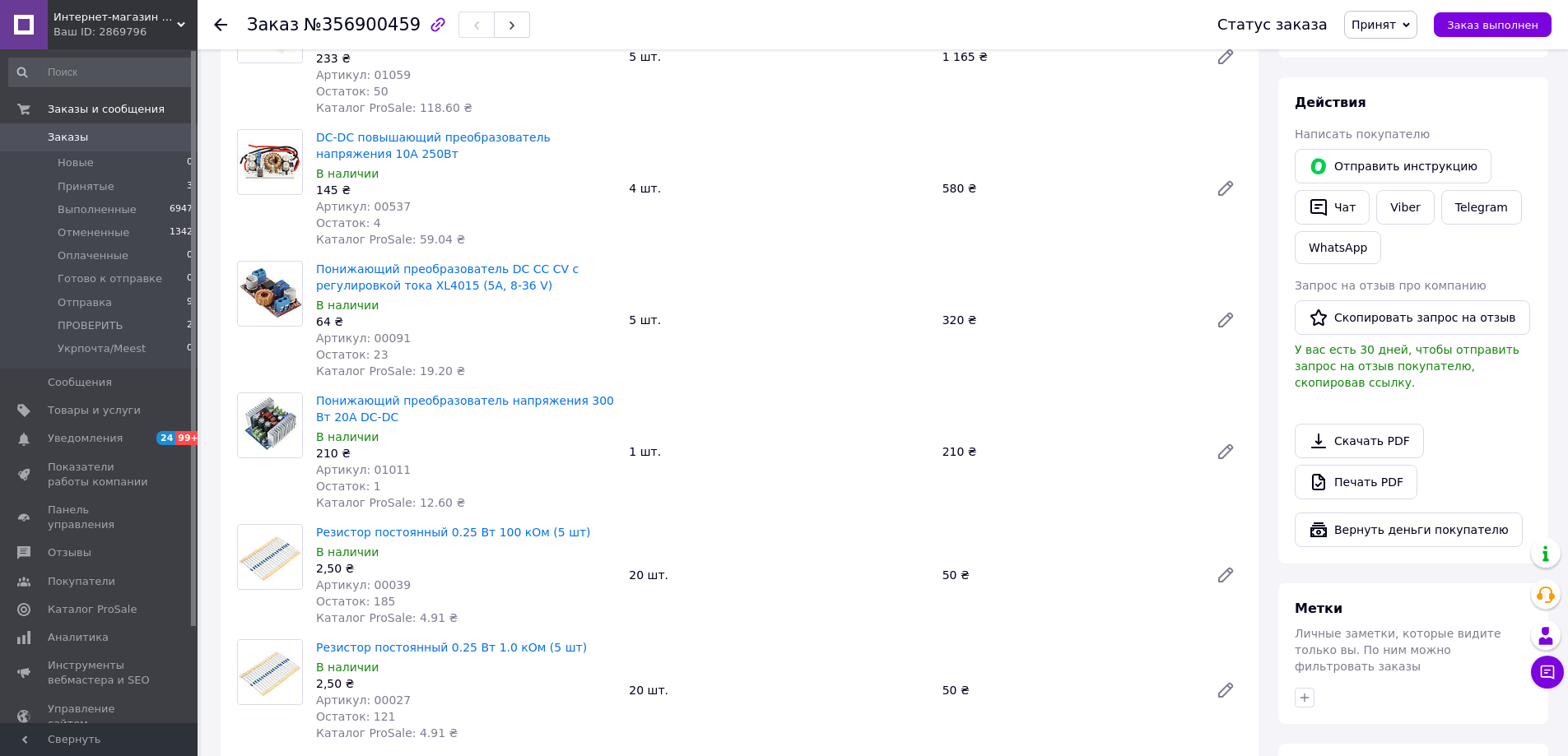
scroll to position [294, 0]
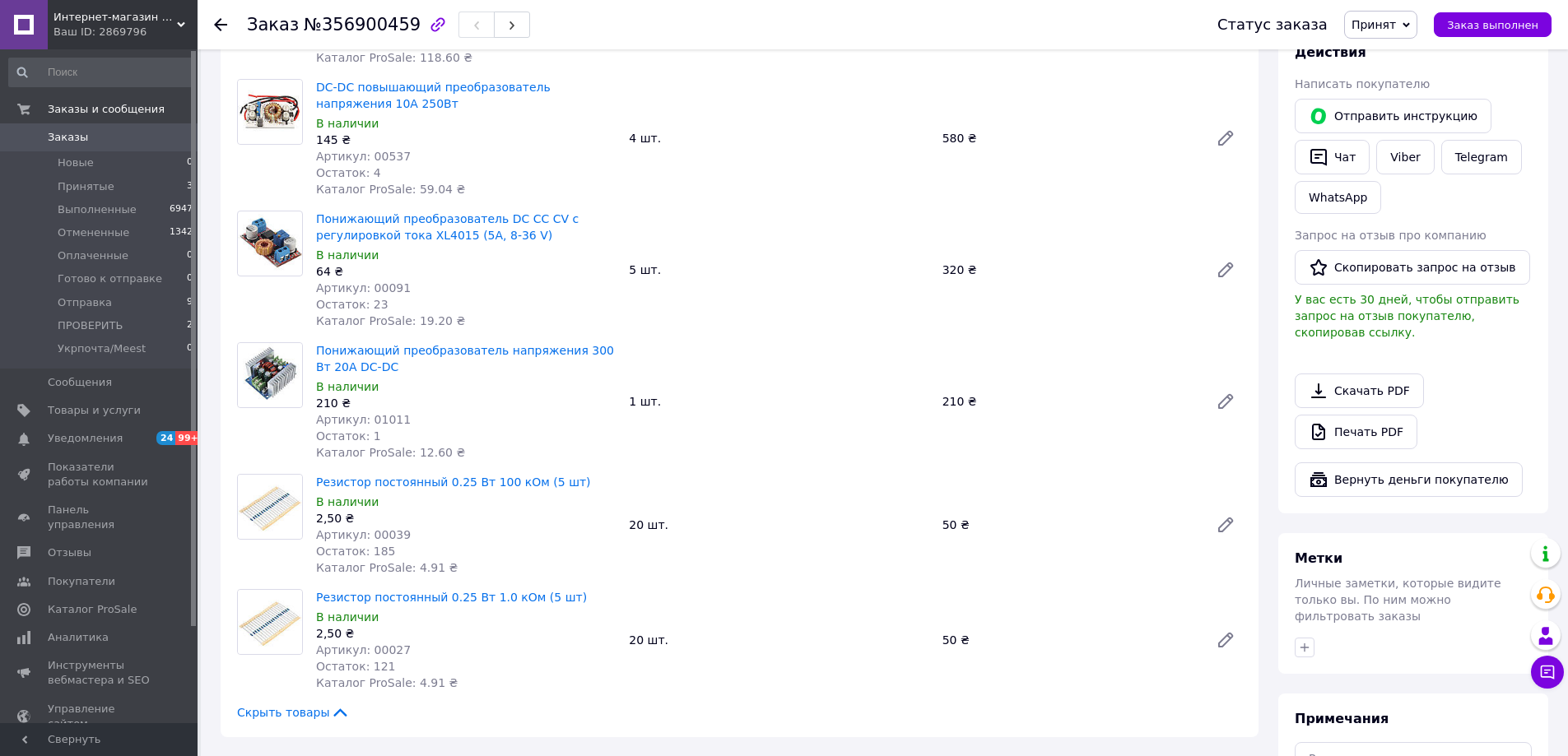
drag, startPoint x: 204, startPoint y: 359, endPoint x: 212, endPoint y: 348, distance: 13.6
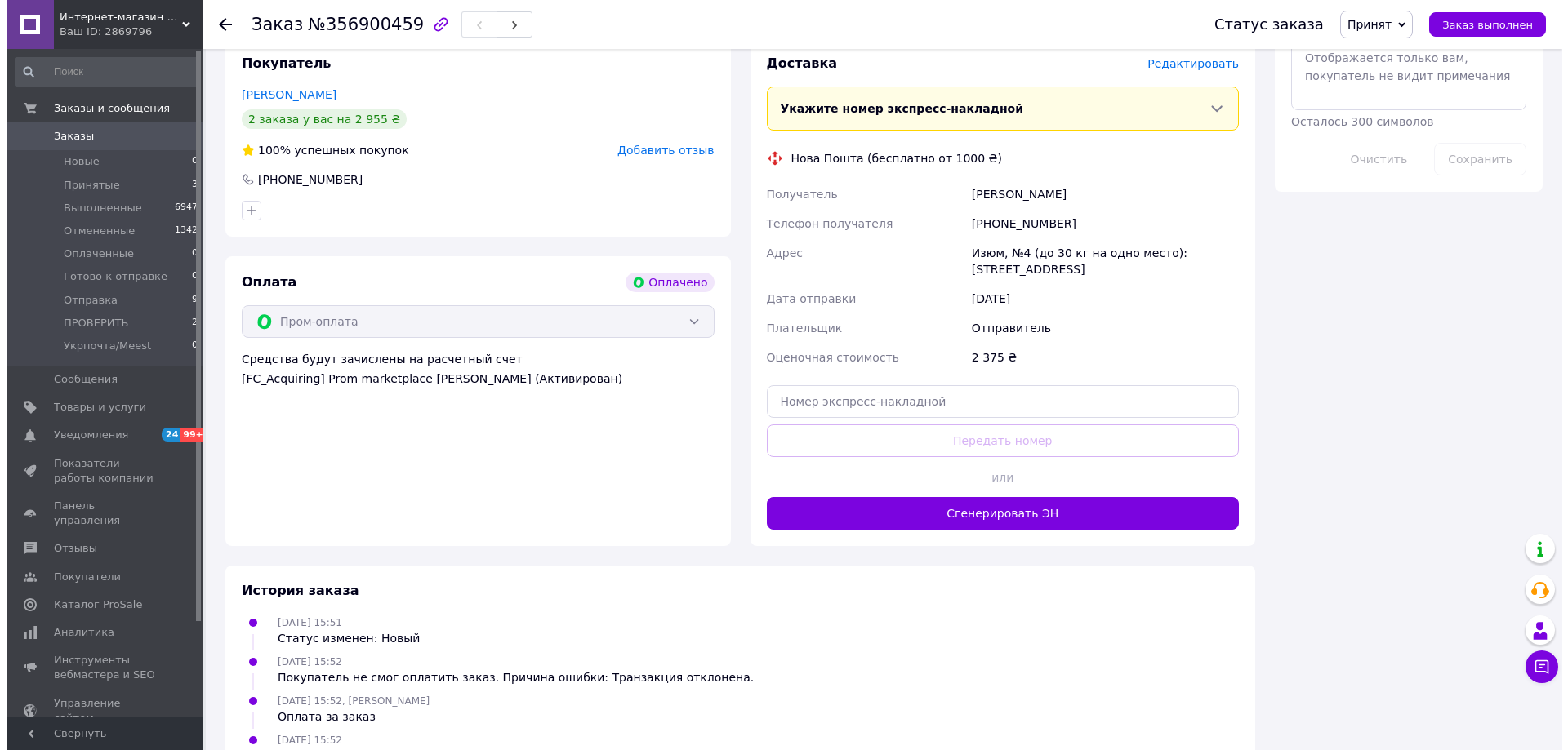
scroll to position [945, 0]
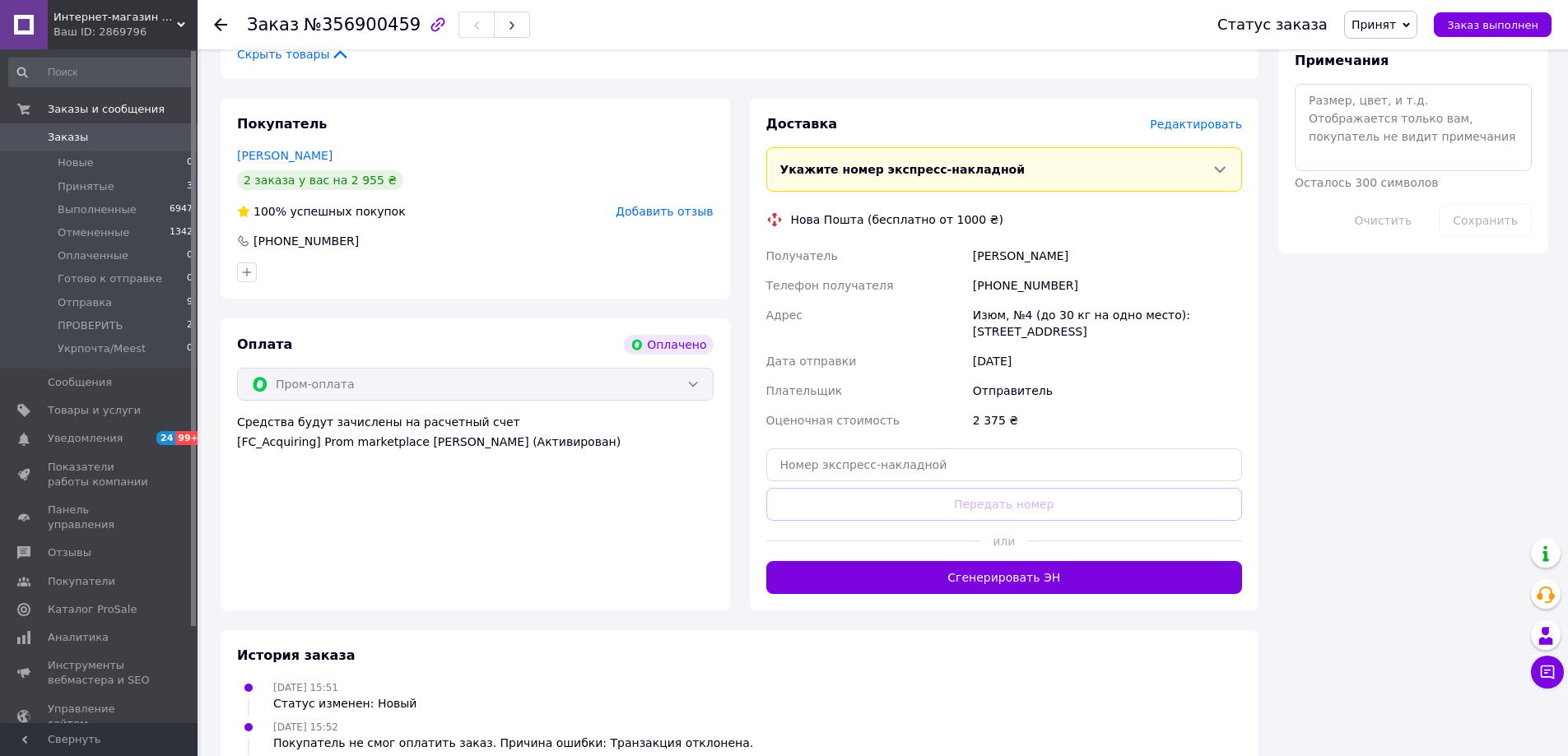
click at [1200, 124] on span "Редактировать" at bounding box center [1196, 124] width 92 height 13
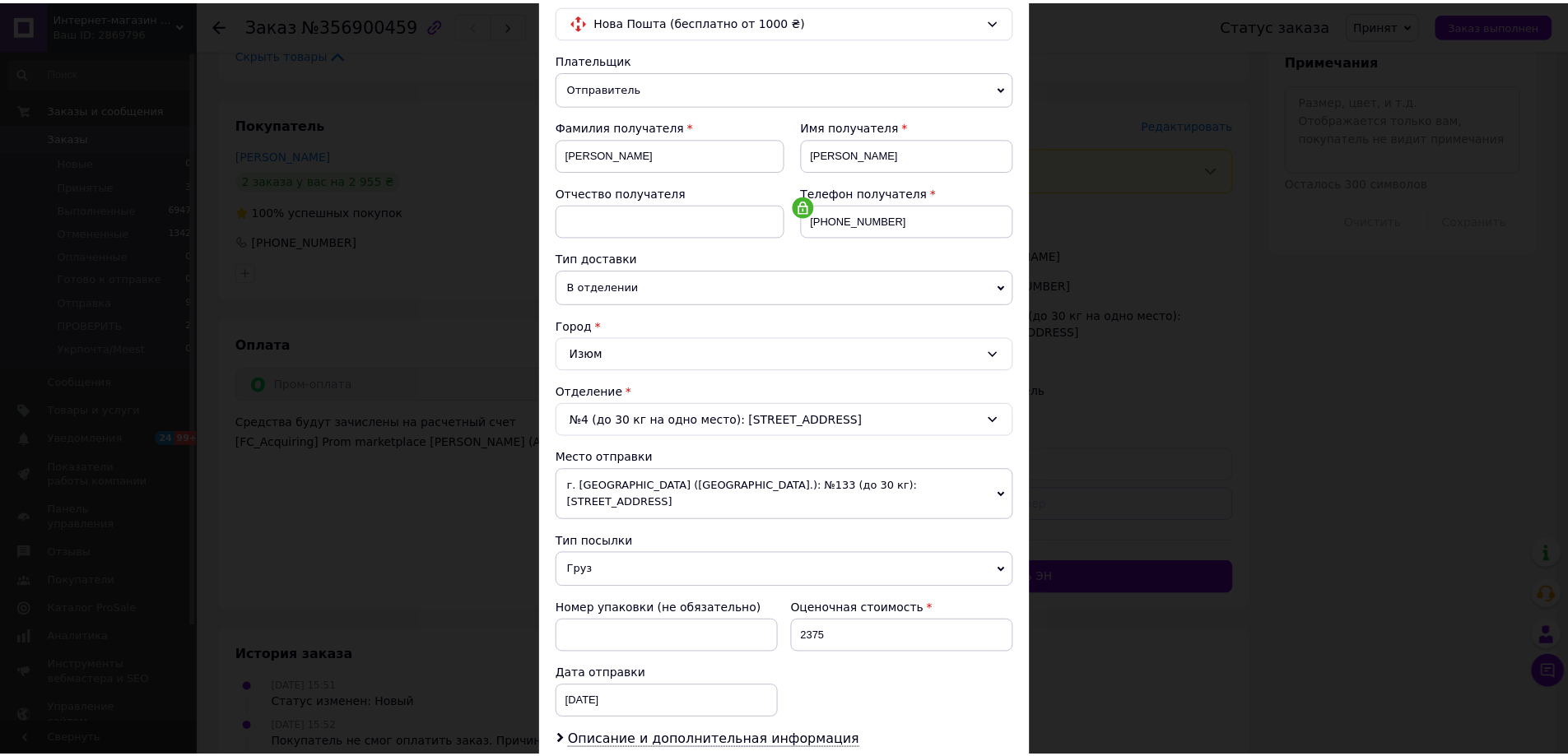
scroll to position [337, 0]
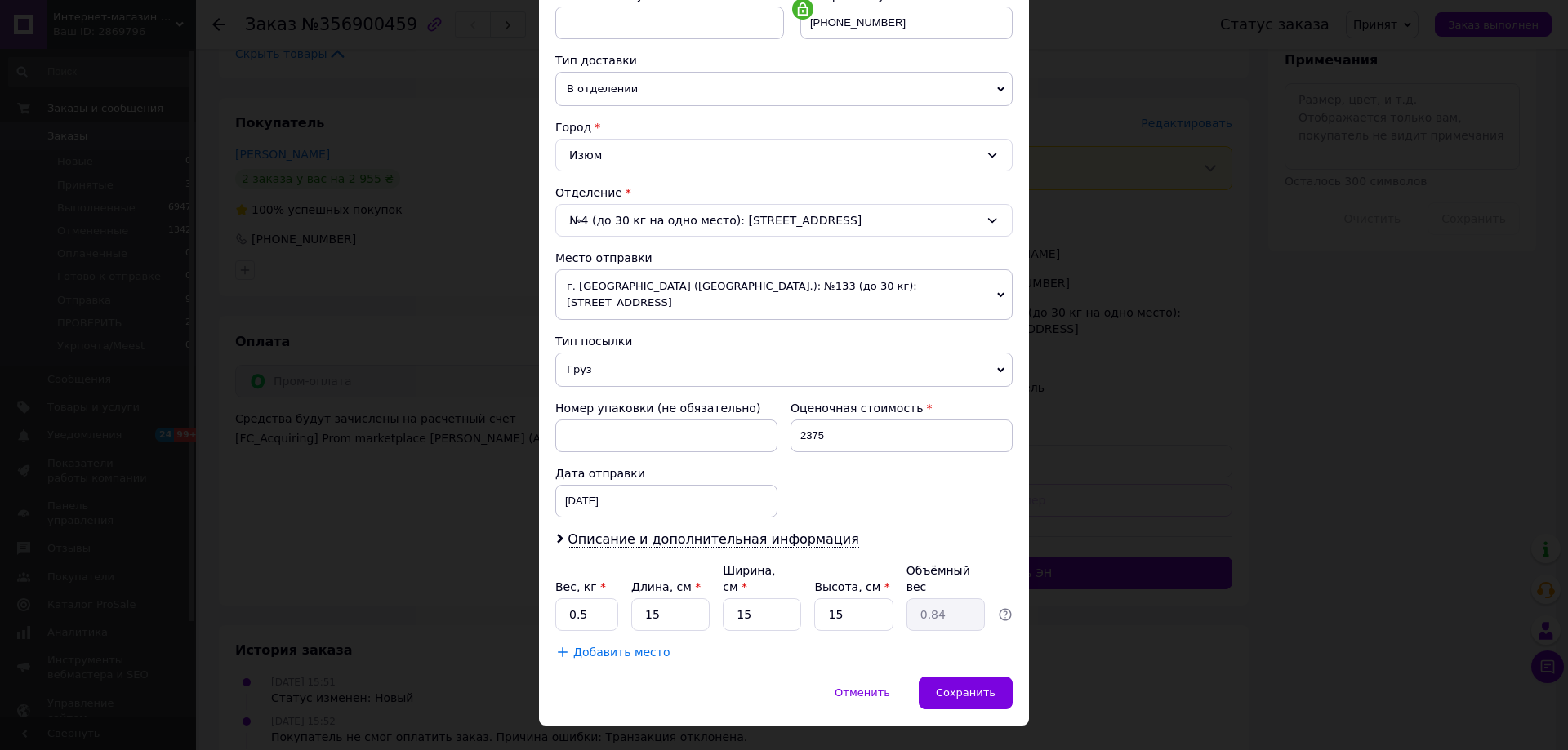
click at [1318, 362] on div "× Редактирование доставки Способ доставки Нова Пошта (бесплатно от 1000 ₴) Плат…" at bounding box center [784, 375] width 1568 height 750
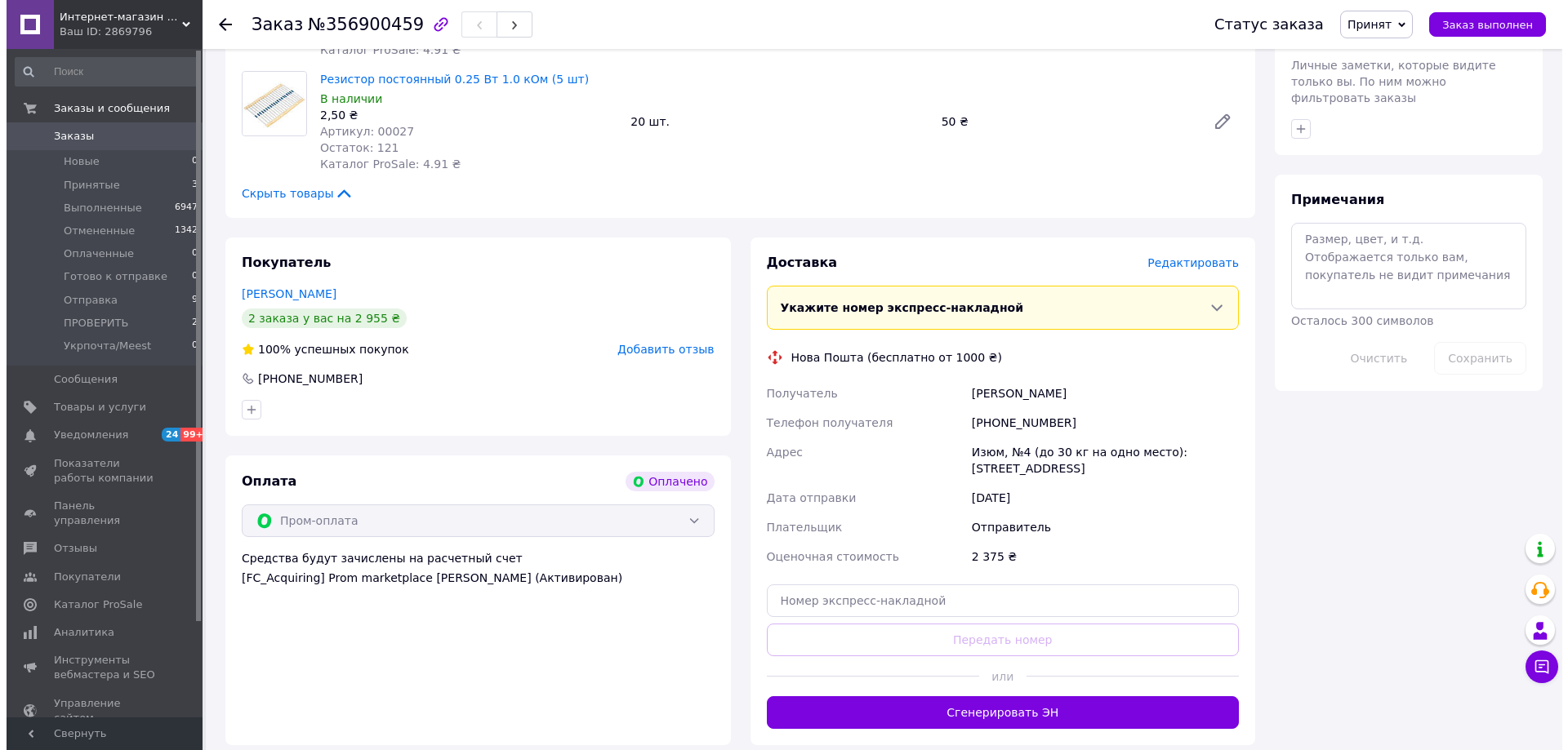
scroll to position [898, 0]
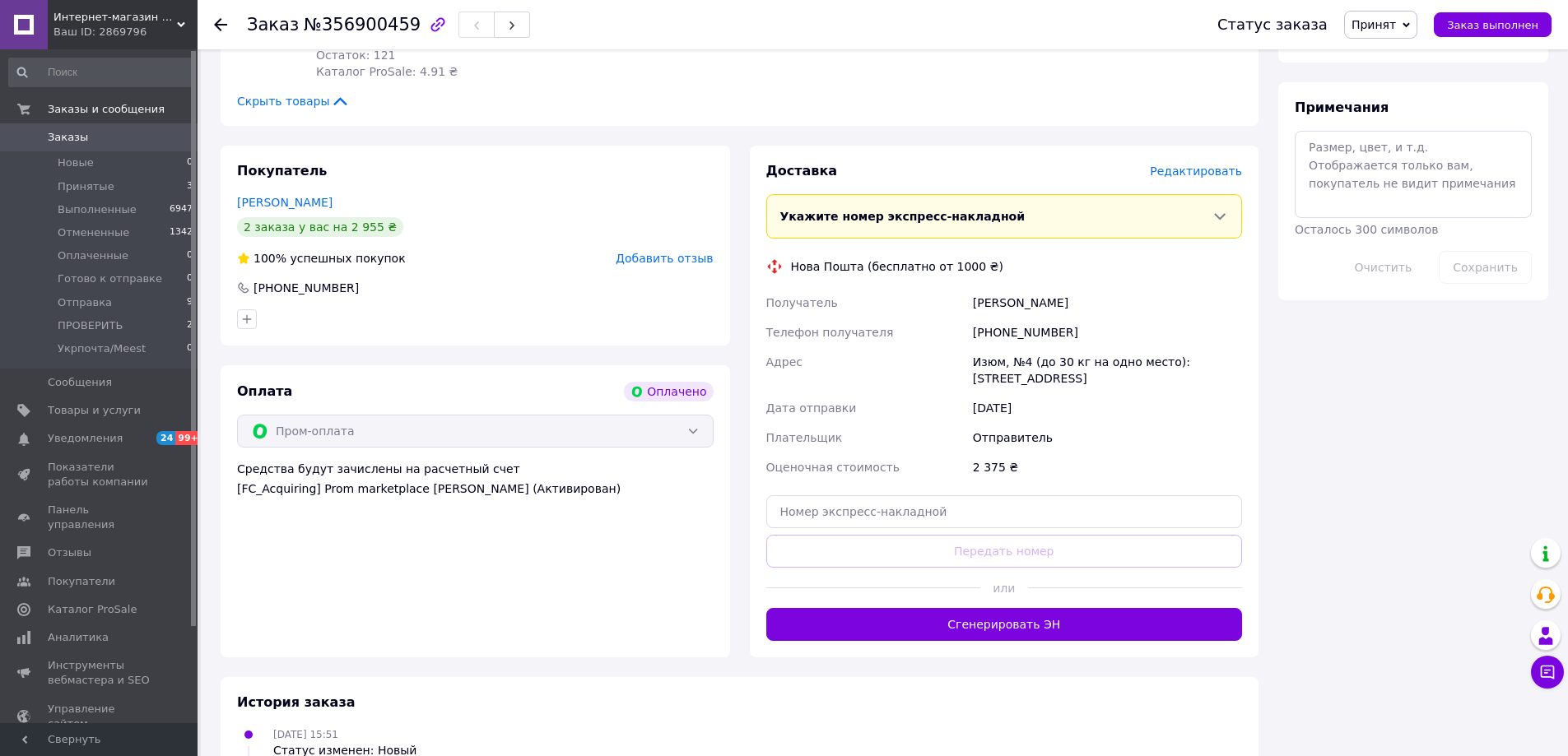
click at [1203, 176] on span "Редактировать" at bounding box center [1196, 171] width 92 height 13
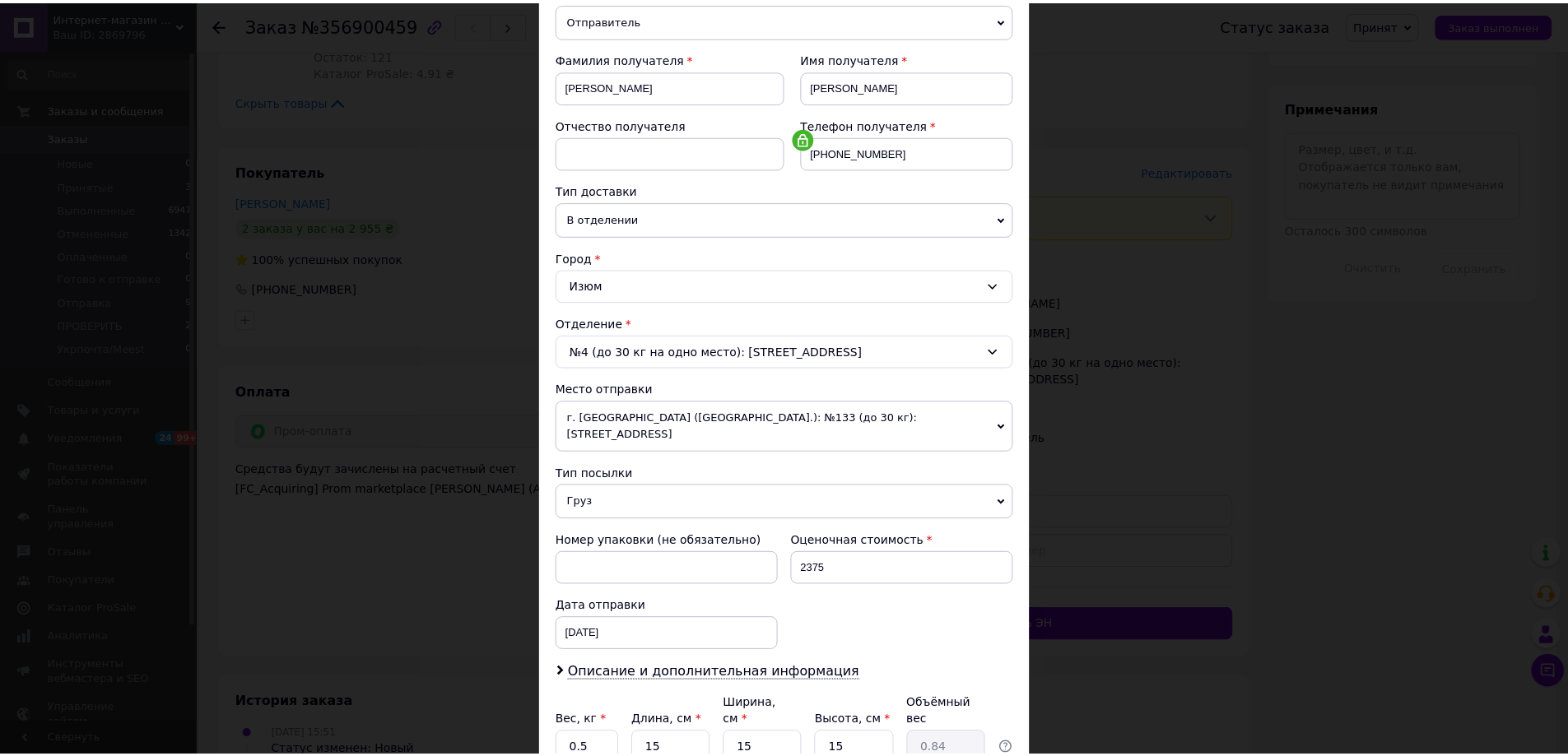
scroll to position [337, 0]
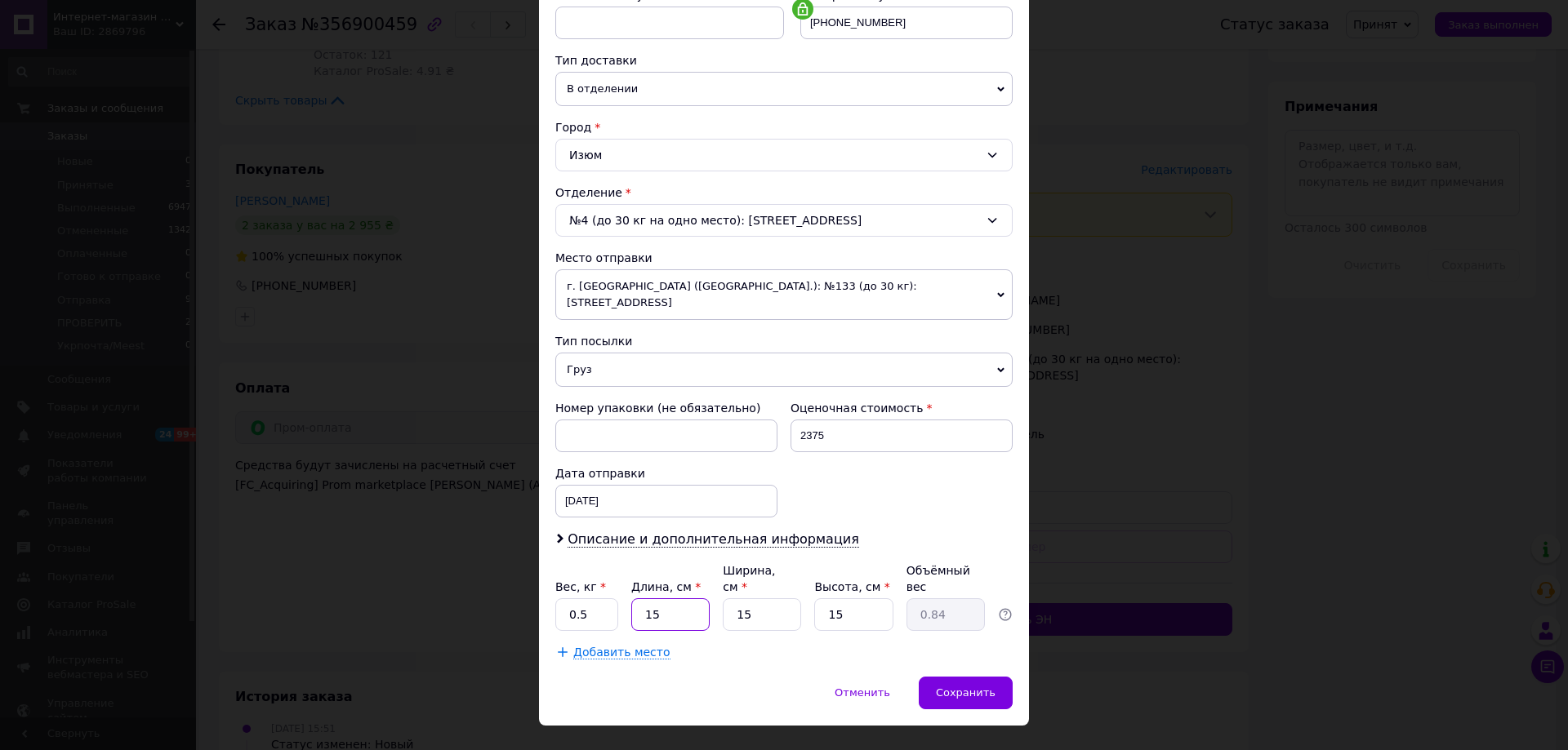
drag, startPoint x: 667, startPoint y: 584, endPoint x: 630, endPoint y: 584, distance: 37.0
click at [631, 598] on input "15" at bounding box center [670, 614] width 78 height 33
type input "1"
type input "0.1"
type input "16"
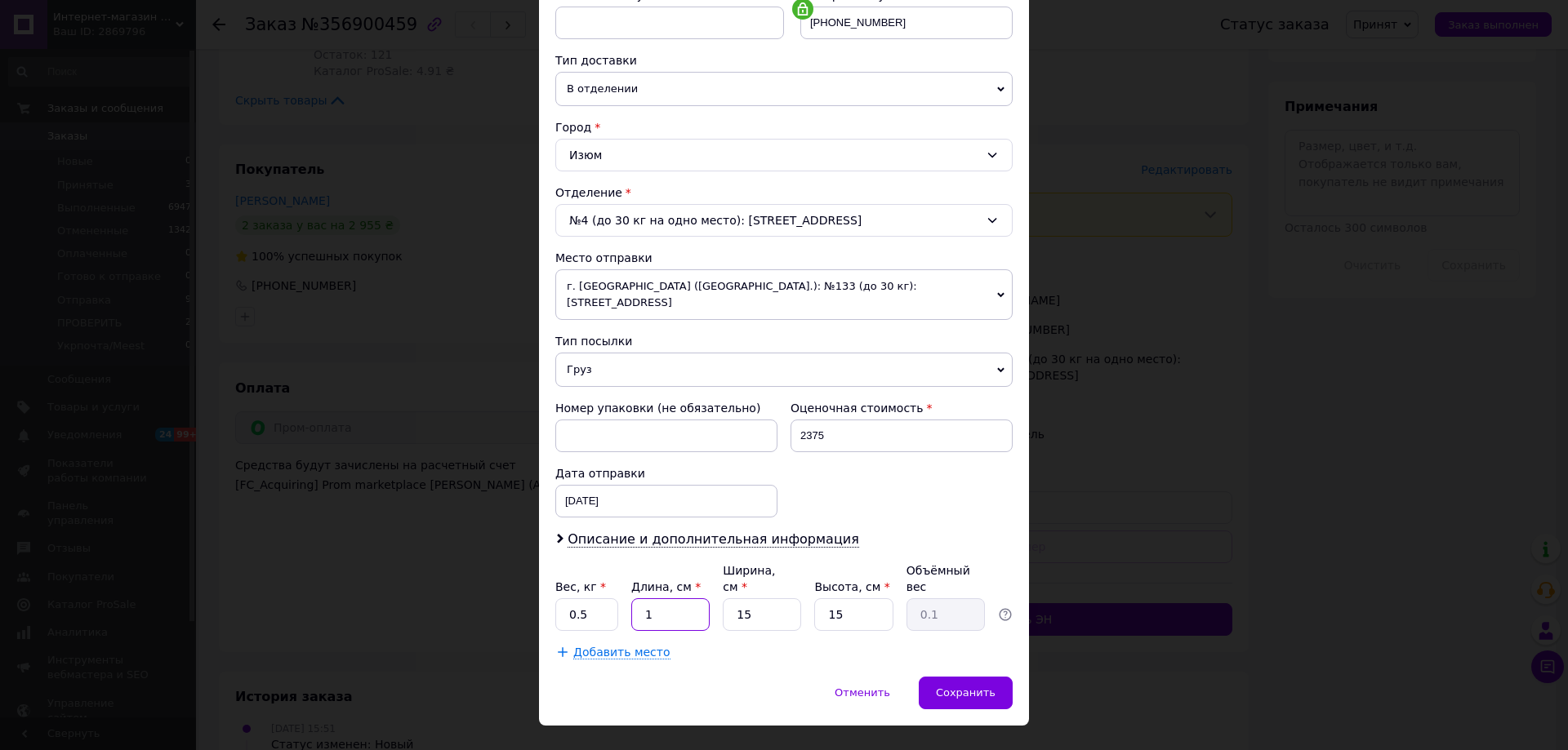
type input "0.9"
type input "16"
drag, startPoint x: 758, startPoint y: 577, endPoint x: 703, endPoint y: 582, distance: 55.2
click at [703, 582] on div "Вес, кг * 0.5 Длина, см * 16 Ширина, см * 15 Высота, см * 15 Объёмный вес 0.9" at bounding box center [784, 596] width 457 height 68
type input "1"
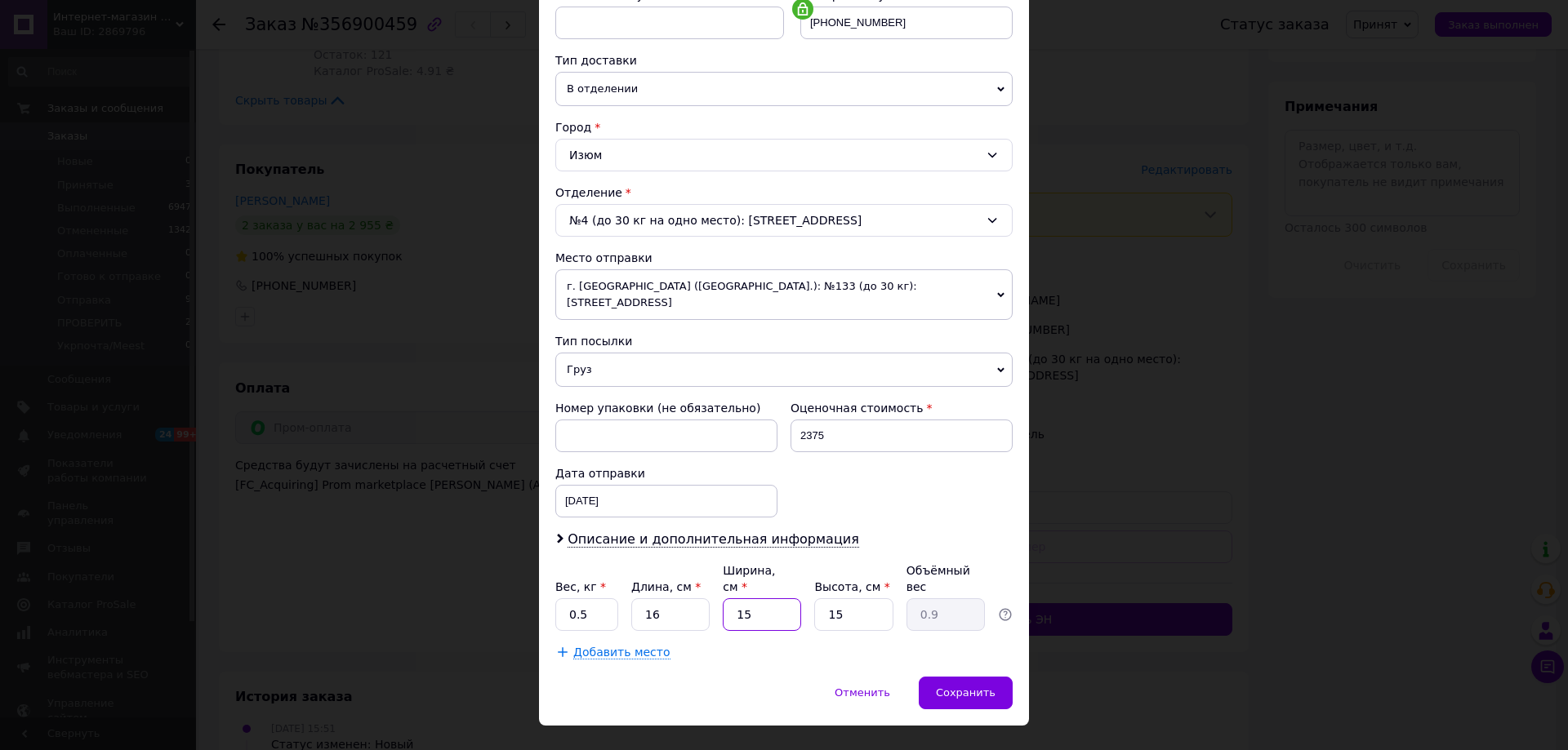
type input "0.1"
type input "14"
type input "0.84"
type input "14"
drag, startPoint x: 849, startPoint y: 583, endPoint x: 769, endPoint y: 578, distance: 80.2
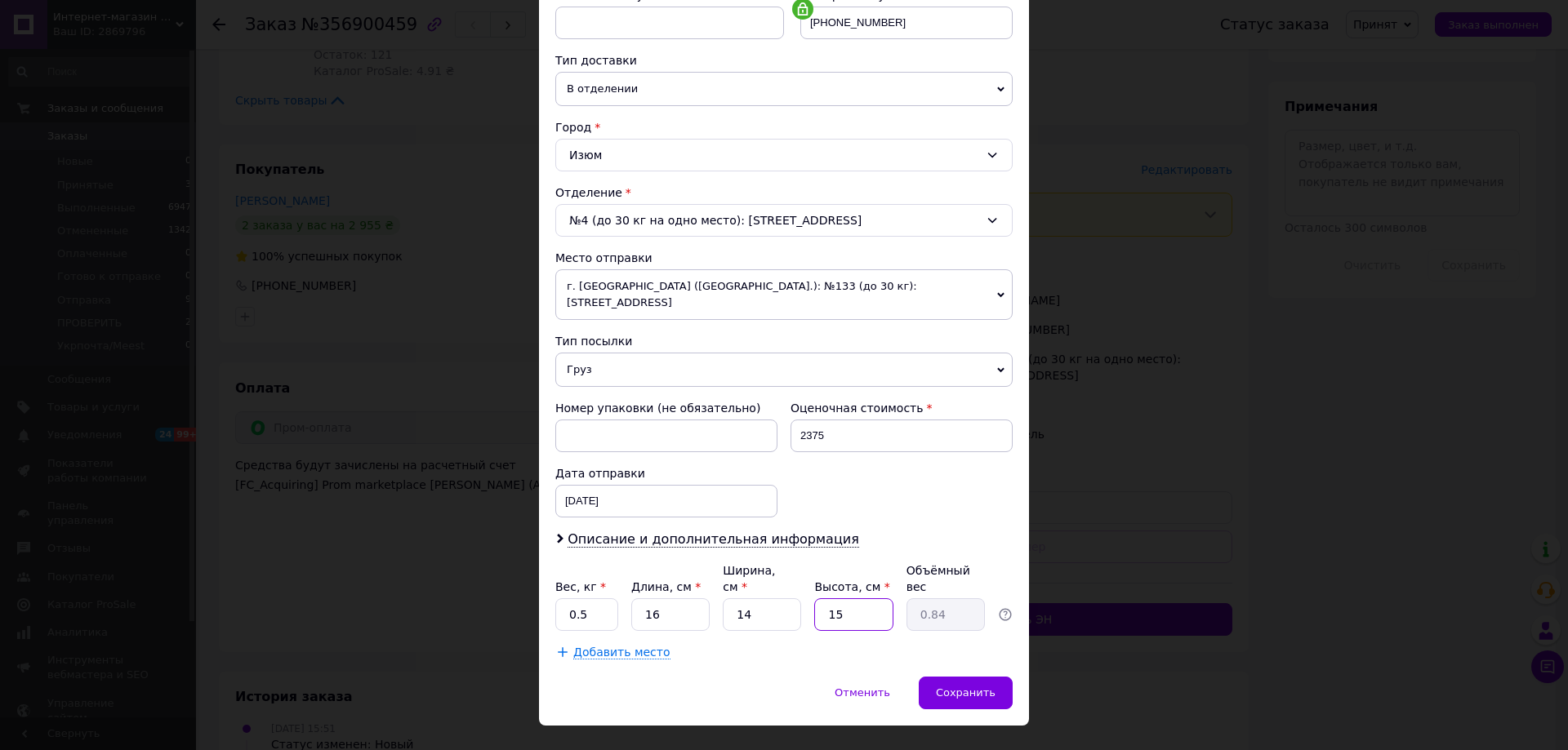
click at [768, 578] on div "Вес, кг * 0.5 Длина, см * 16 Ширина, см * 14 Высота, см * 15 Объёмный вес 0.84" at bounding box center [784, 596] width 457 height 68
type input "9"
type input "0.5"
type input "9"
click at [957, 686] on span "Сохранить" at bounding box center [965, 692] width 59 height 12
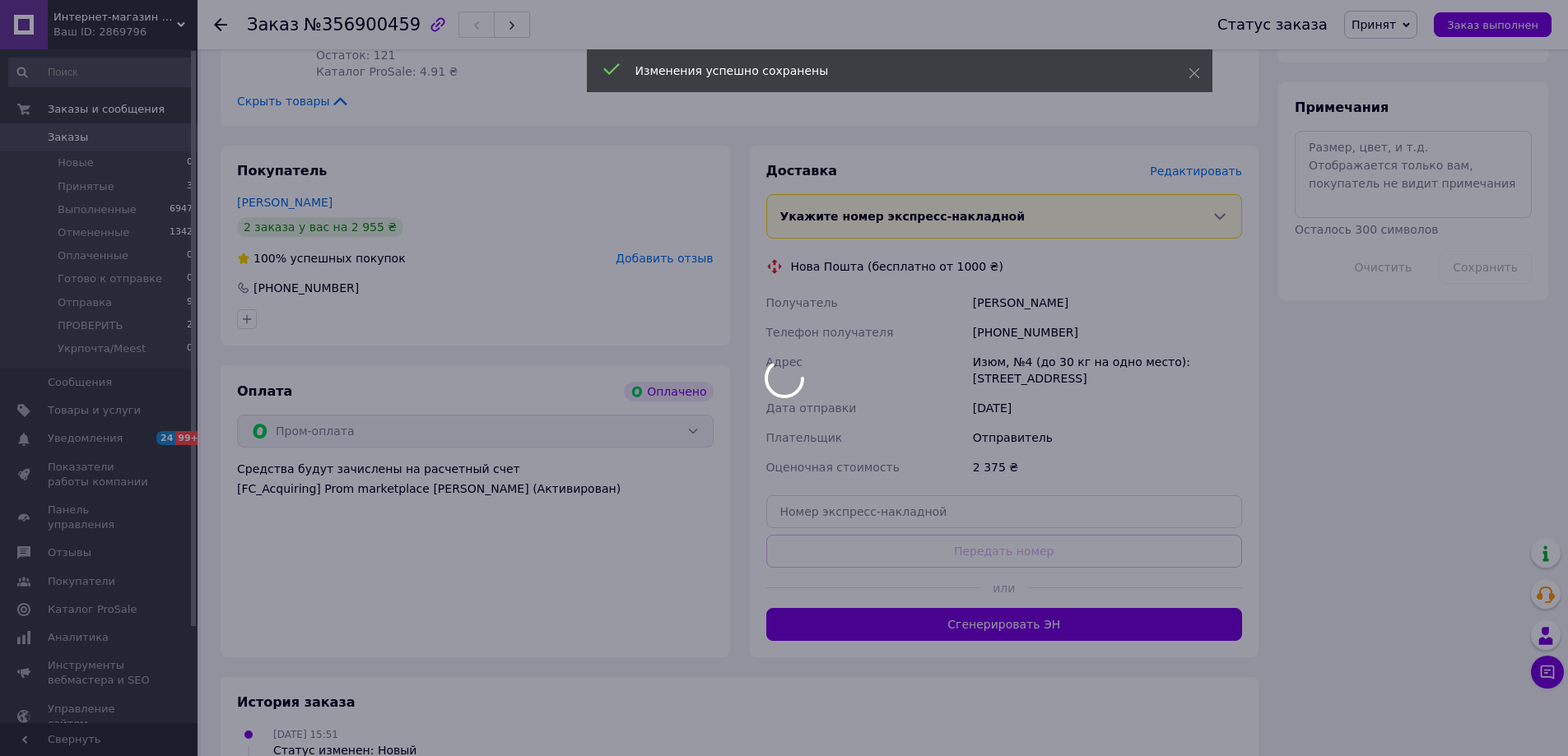
scroll to position [39, 0]
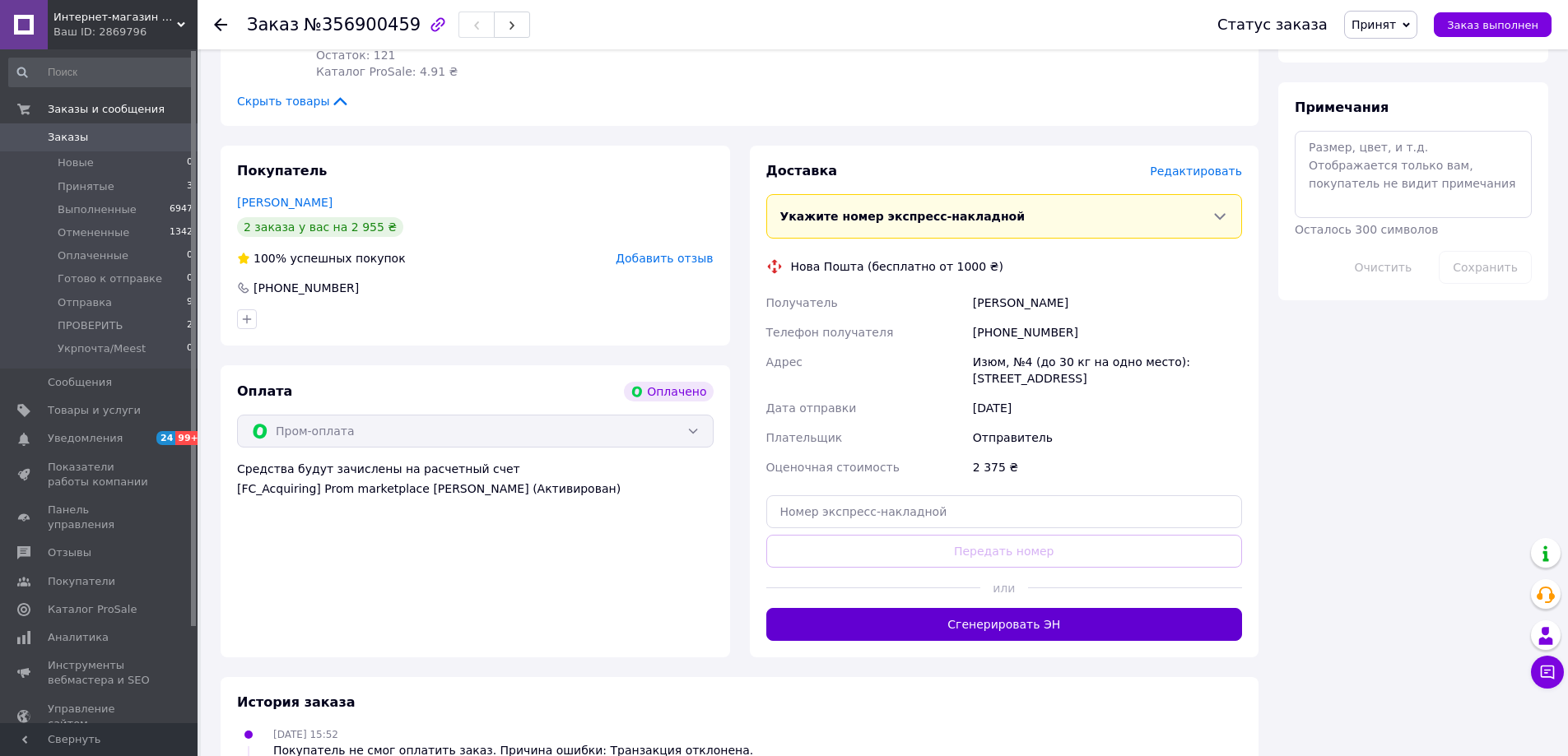
click at [1034, 626] on button "Сгенерировать ЭН" at bounding box center [1004, 625] width 476 height 33
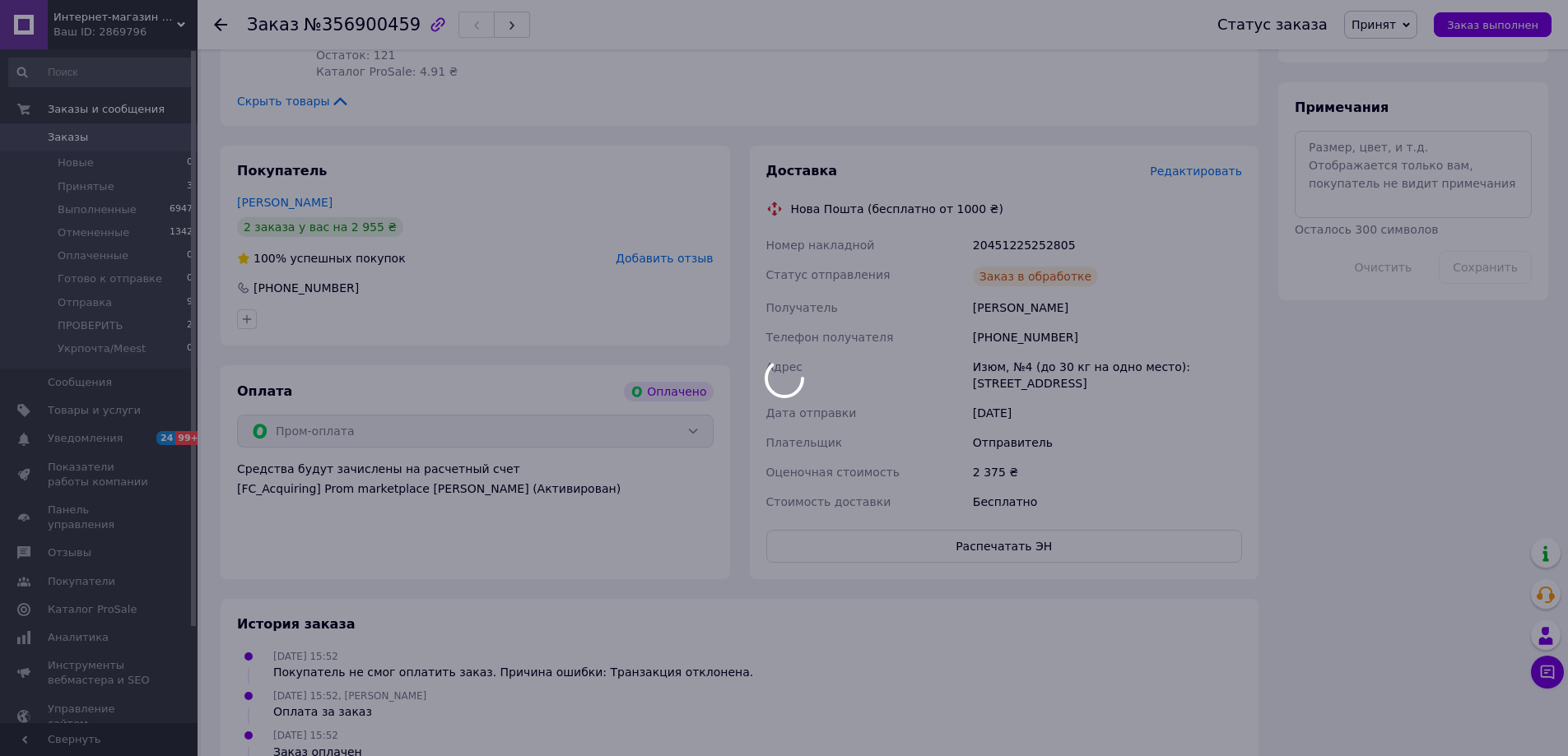
scroll to position [79, 0]
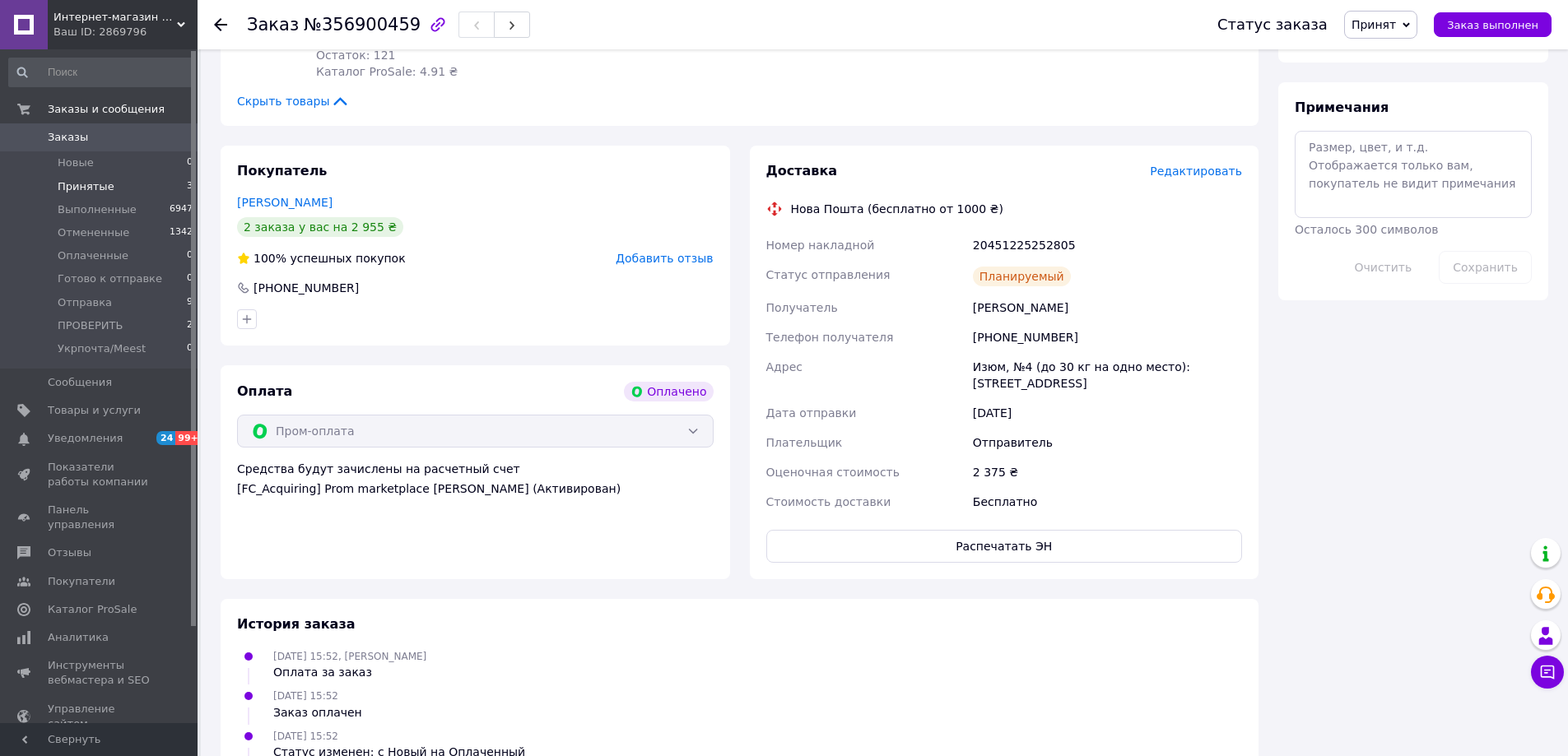
click at [123, 191] on li "Принятые 3" at bounding box center [101, 186] width 203 height 23
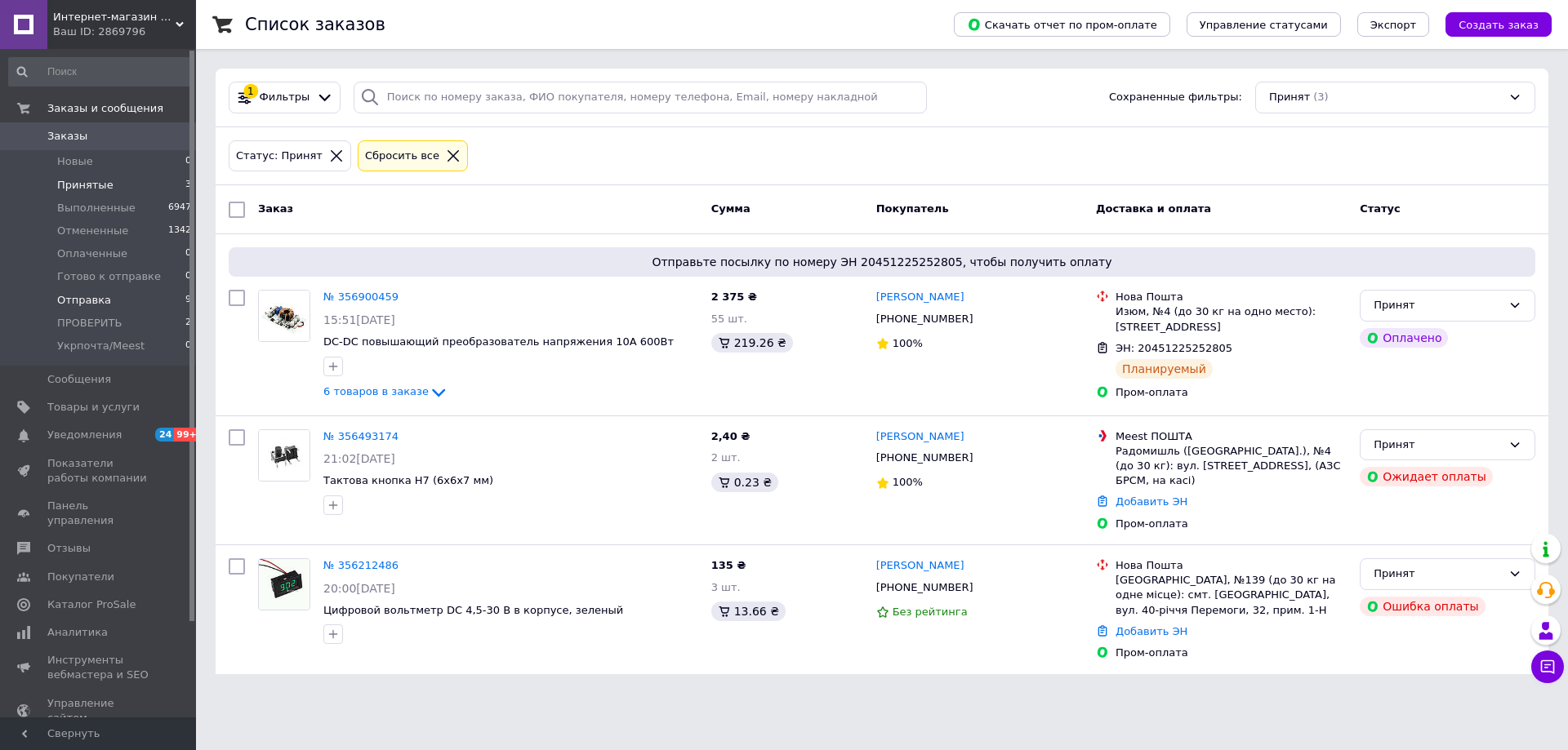
click at [115, 297] on li "Отправка 9" at bounding box center [100, 299] width 201 height 23
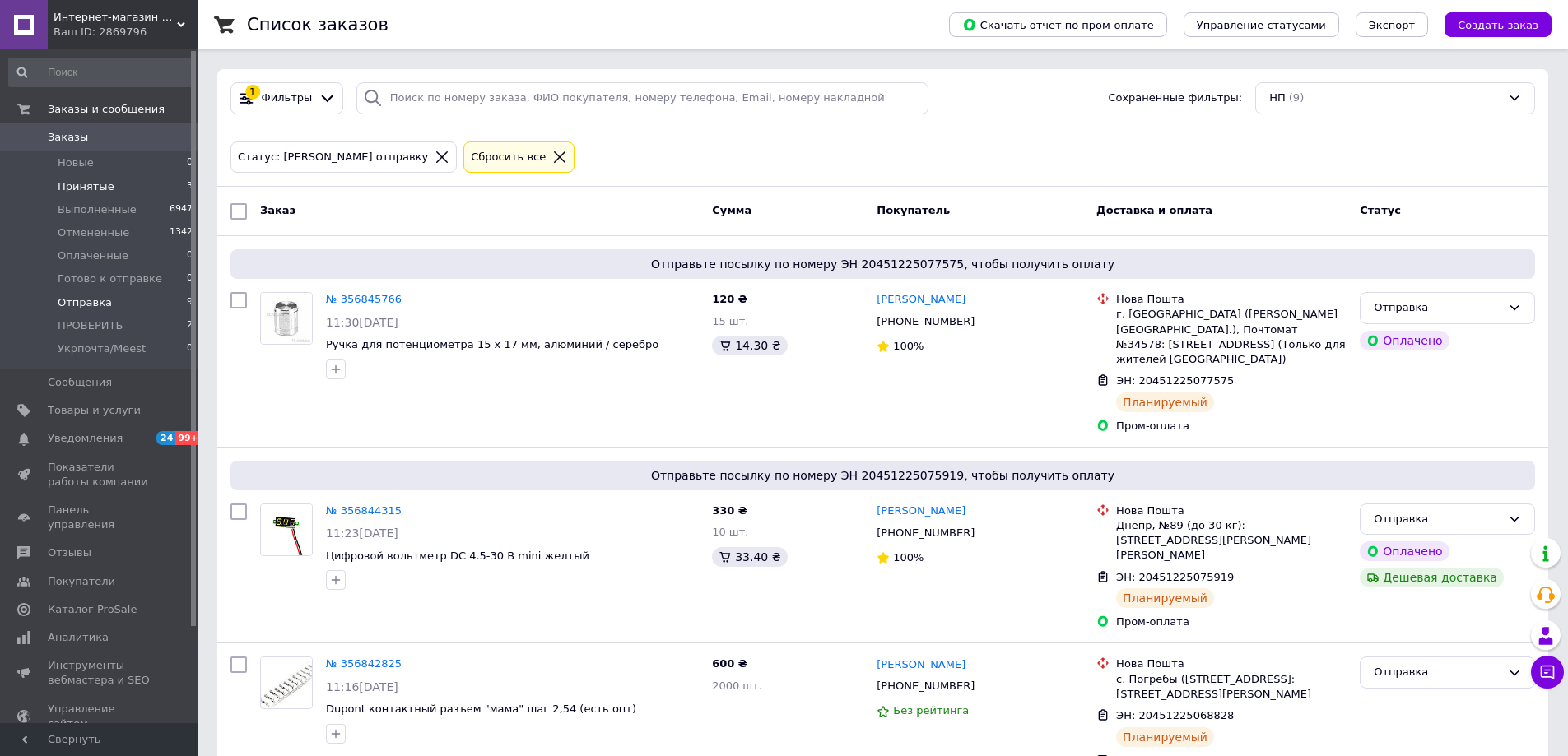
click at [91, 184] on span "Принятые" at bounding box center [86, 187] width 57 height 15
